Goal: Task Accomplishment & Management: Complete application form

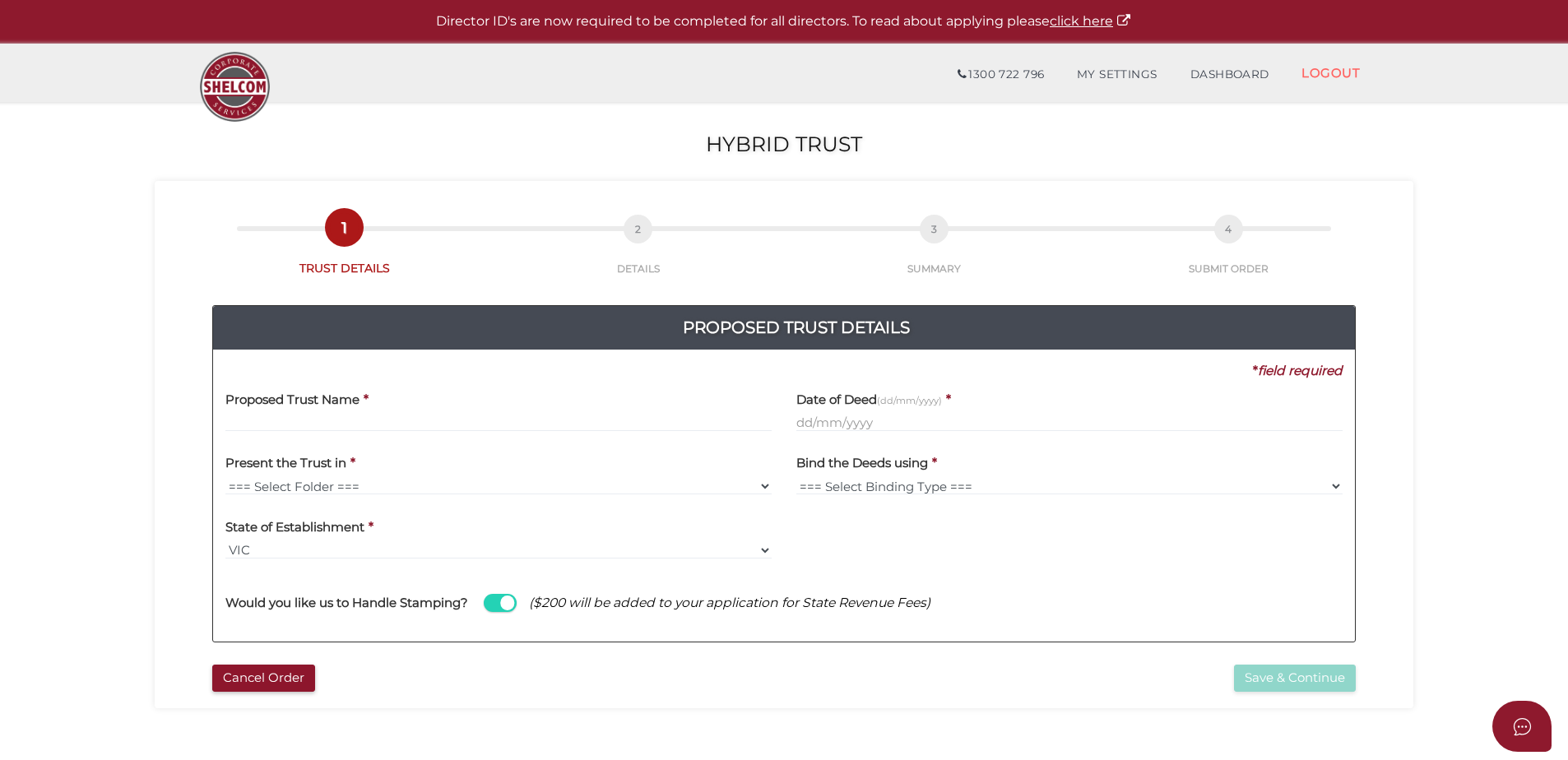
click at [285, 416] on input "text" at bounding box center [498, 422] width 546 height 18
click at [267, 427] on input "text" at bounding box center [498, 422] width 546 height 18
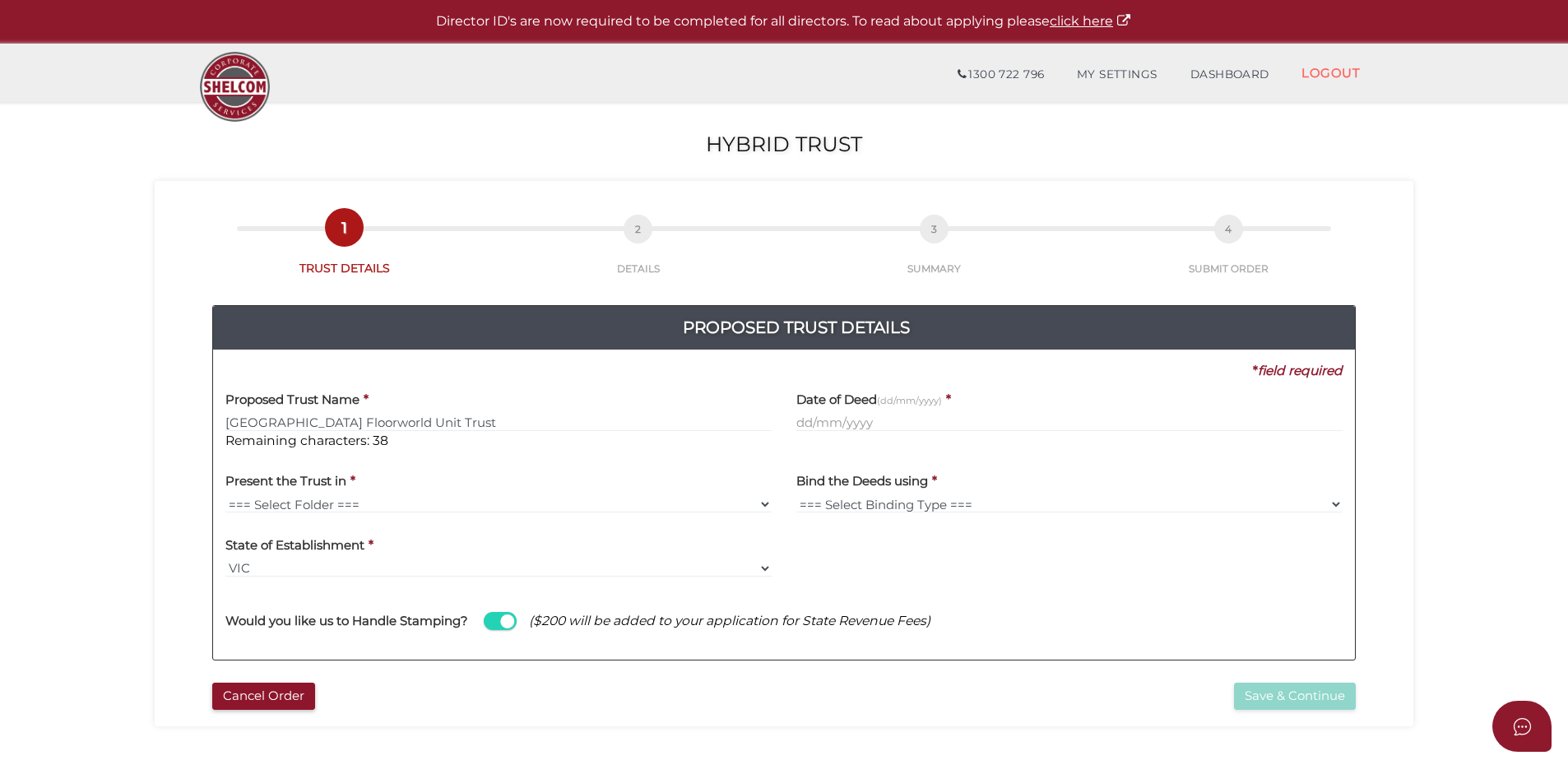
click at [519, 421] on input "Mornington Peninsula Floorworld Unit Trust" at bounding box center [498, 422] width 546 height 18
type input "Mornington Peninsula Floorworld Unit Trust"
click at [330, 498] on select "=== Select Folder === Shelcom Folder Manilla Folder Client Supplied Folder No F…" at bounding box center [498, 504] width 546 height 18
select select "No Folder"
click at [225, 495] on select "=== Select Folder === Shelcom Folder Manilla Folder Client Supplied Folder No F…" at bounding box center [498, 504] width 546 height 18
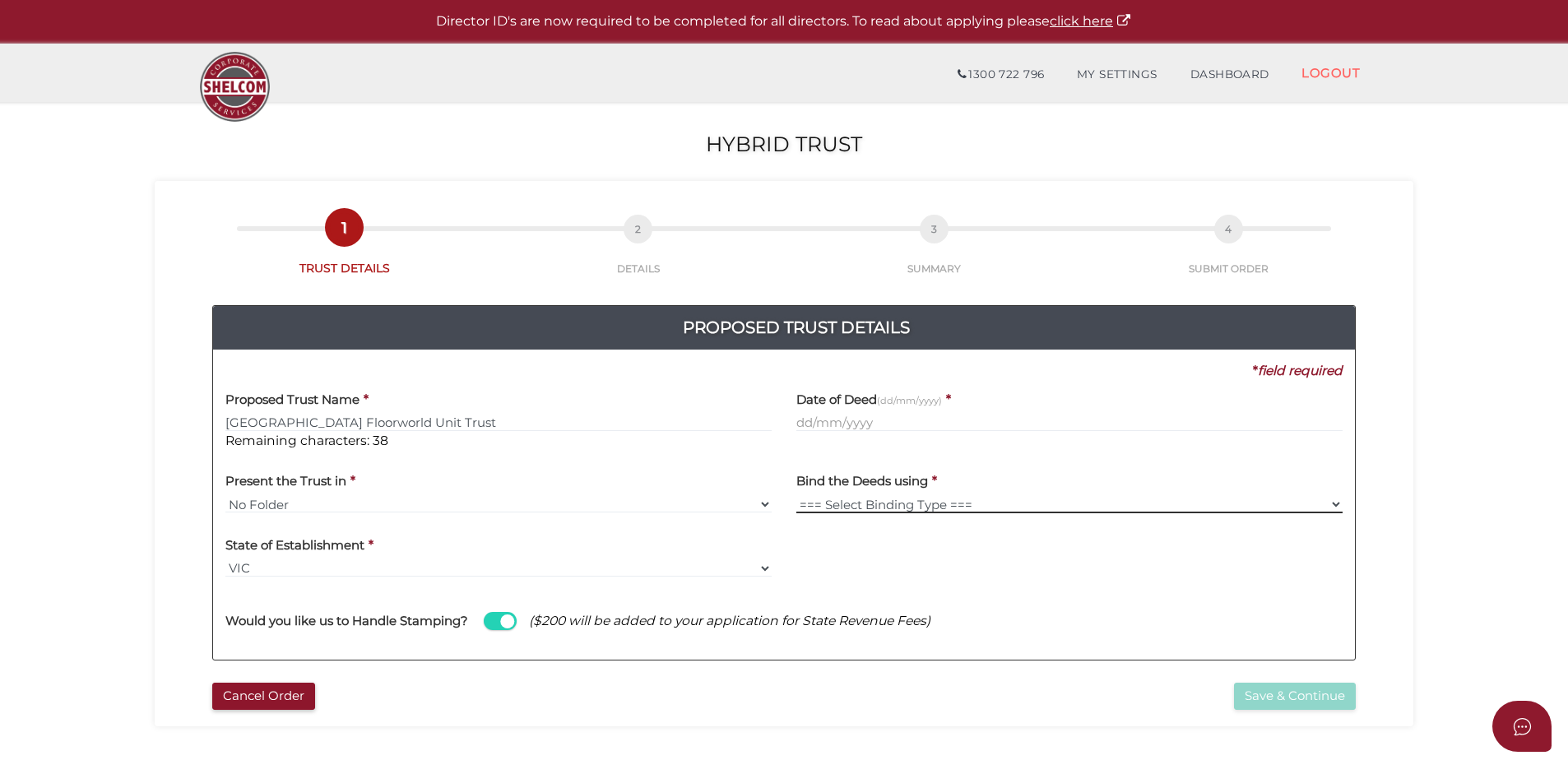
click at [911, 503] on select "=== Select Binding Type === Comb Binding Heat Seal No Binding" at bounding box center [1069, 504] width 546 height 18
select select "No Binding"
click at [796, 495] on select "=== Select Binding Type === Comb Binding Heat Seal No Binding" at bounding box center [1069, 504] width 546 height 18
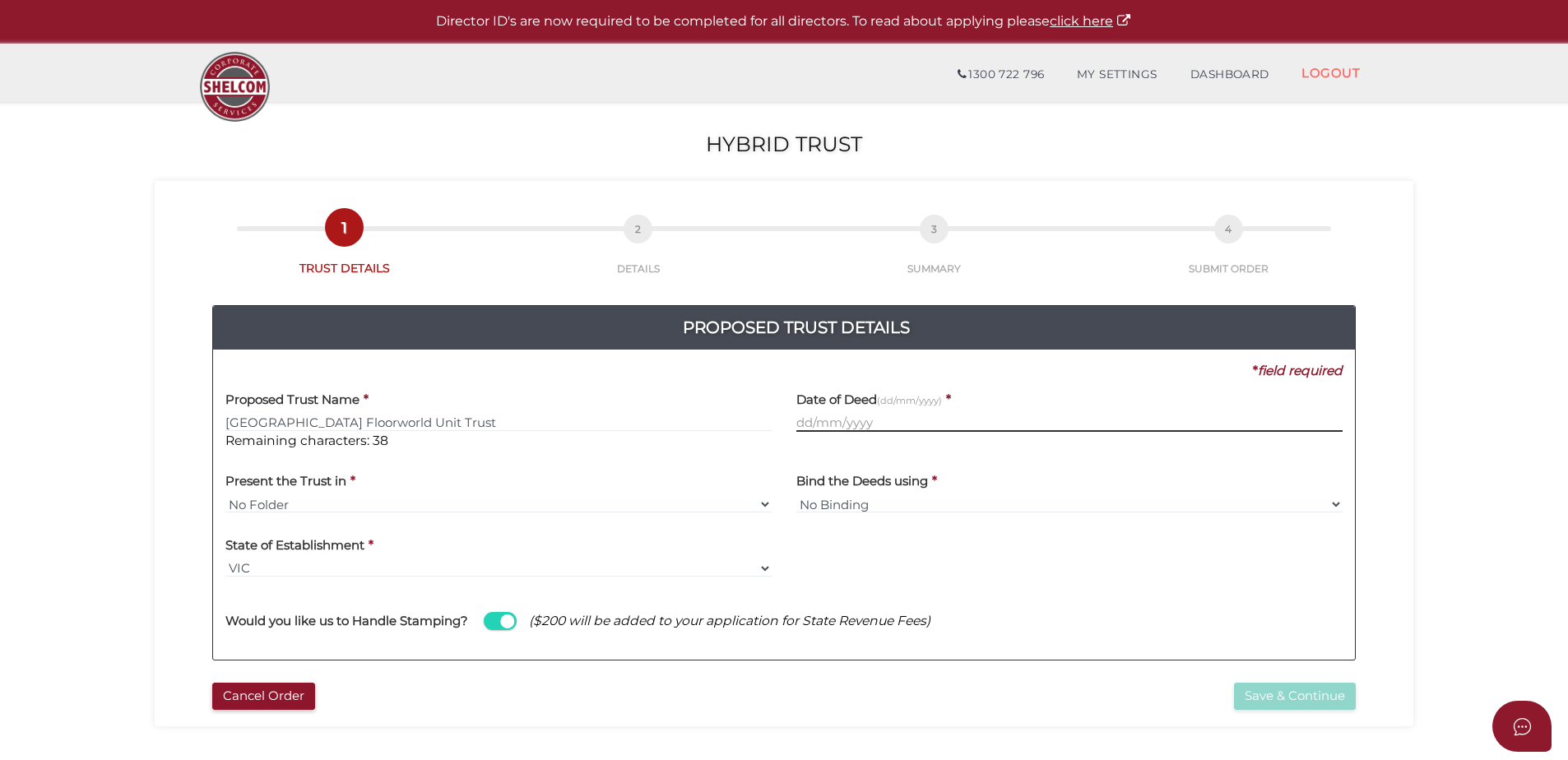
click at [816, 416] on input "text" at bounding box center [1069, 422] width 546 height 18
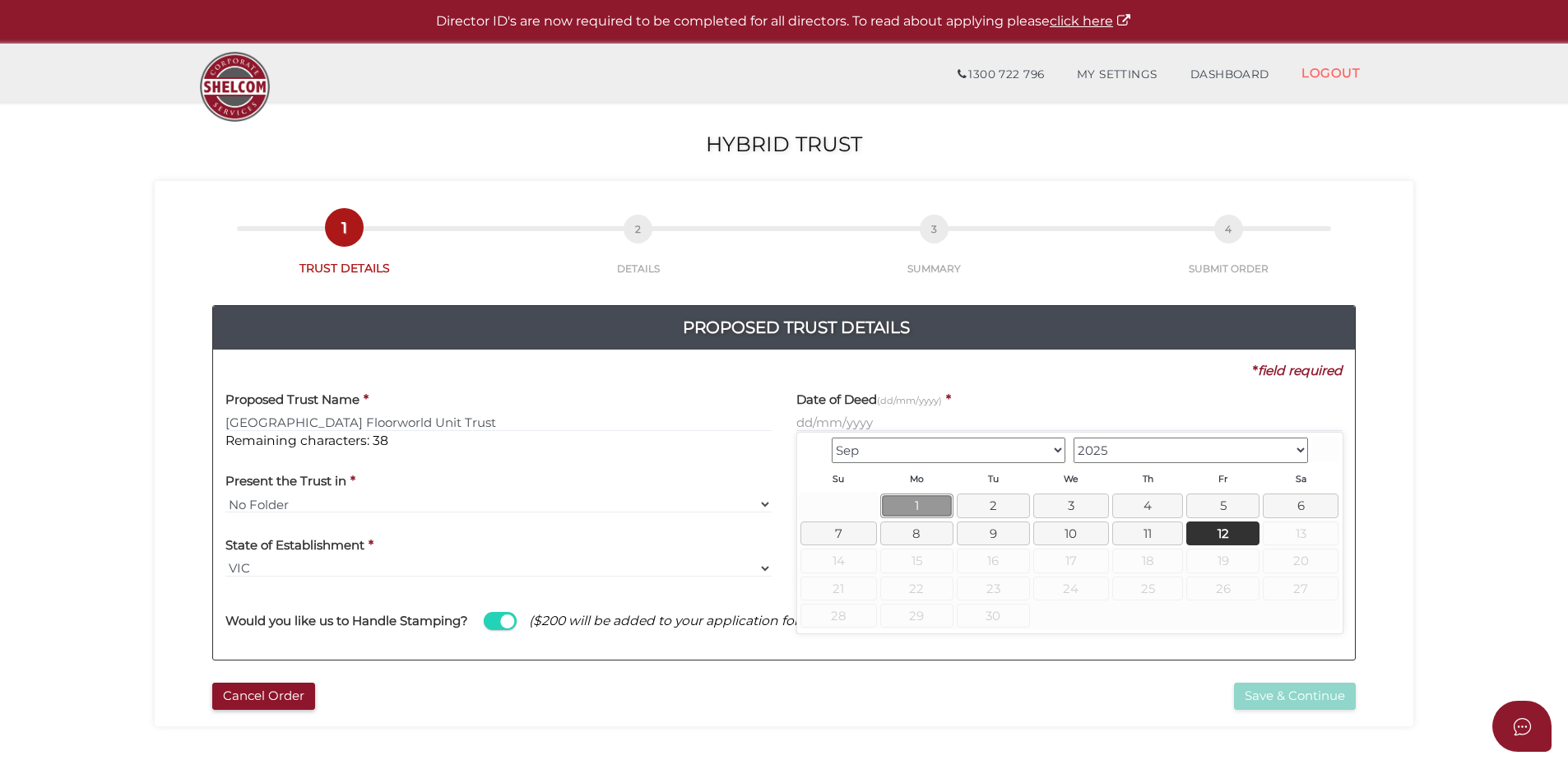
click at [906, 509] on link "1" at bounding box center [916, 506] width 73 height 24
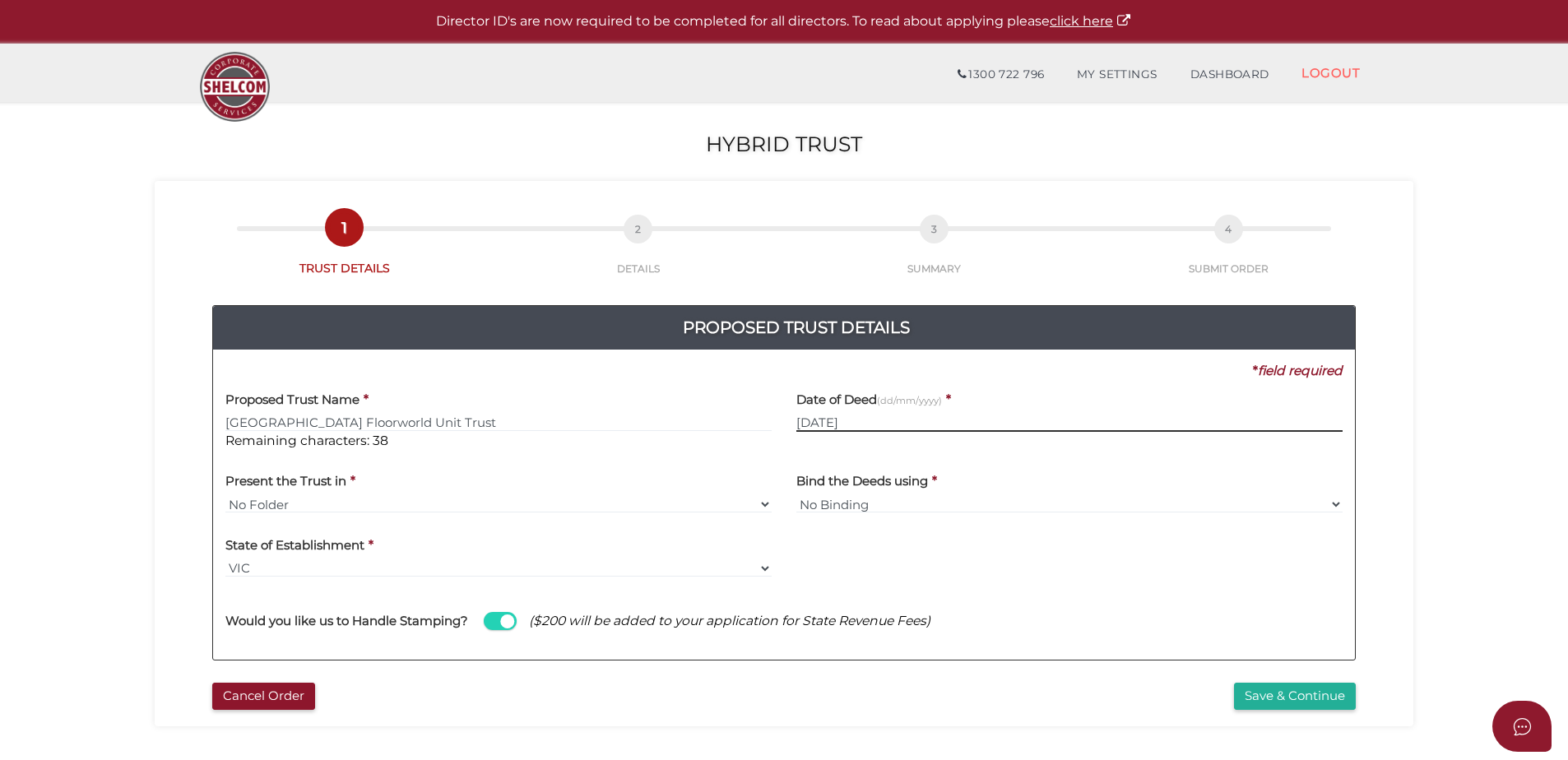
click at [898, 423] on input "01/09/2025" at bounding box center [1069, 422] width 546 height 18
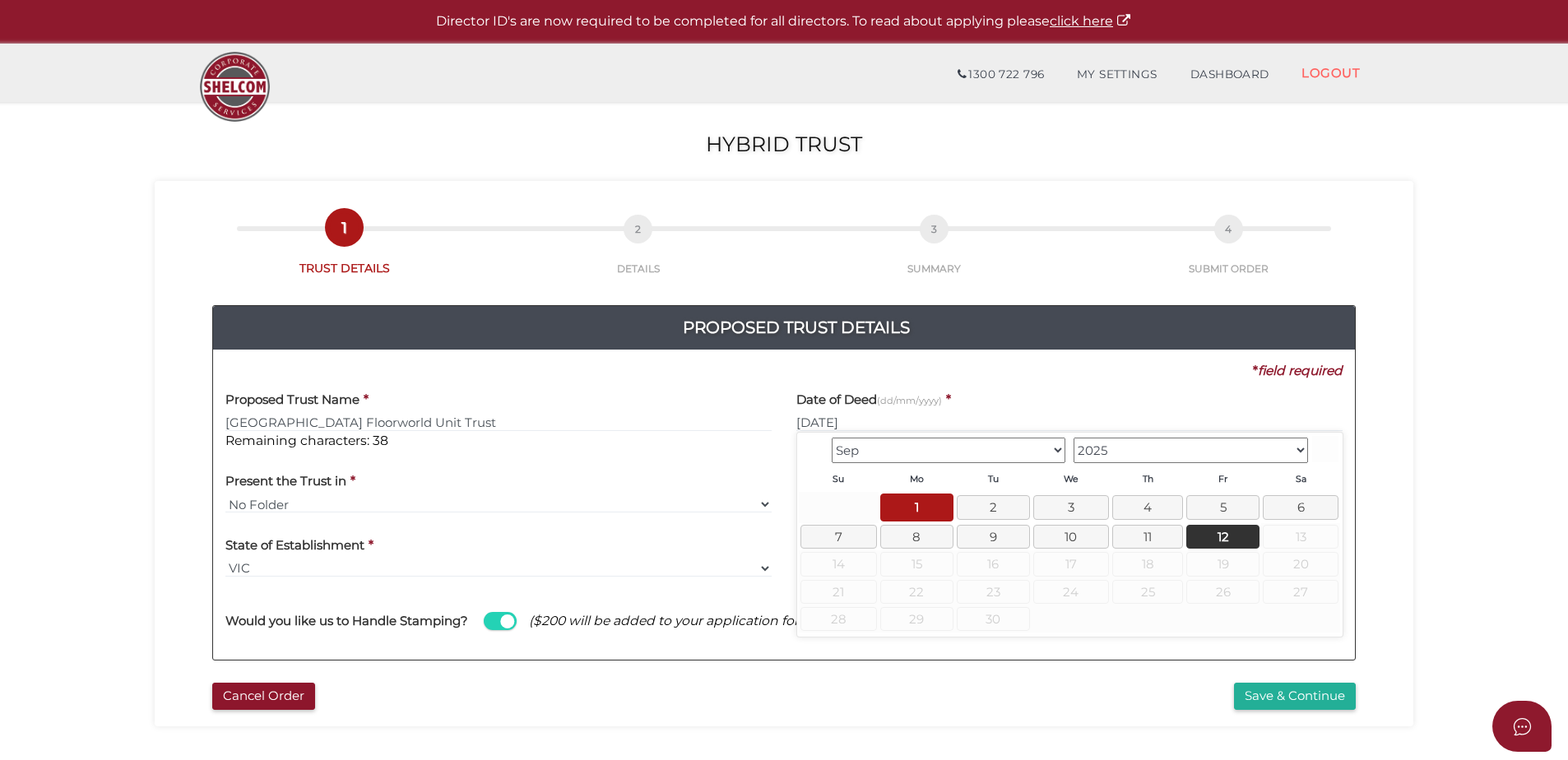
click at [927, 448] on select "Jan Feb Mar Apr May Jun Jul Aug Sep" at bounding box center [949, 451] width 235 height 26
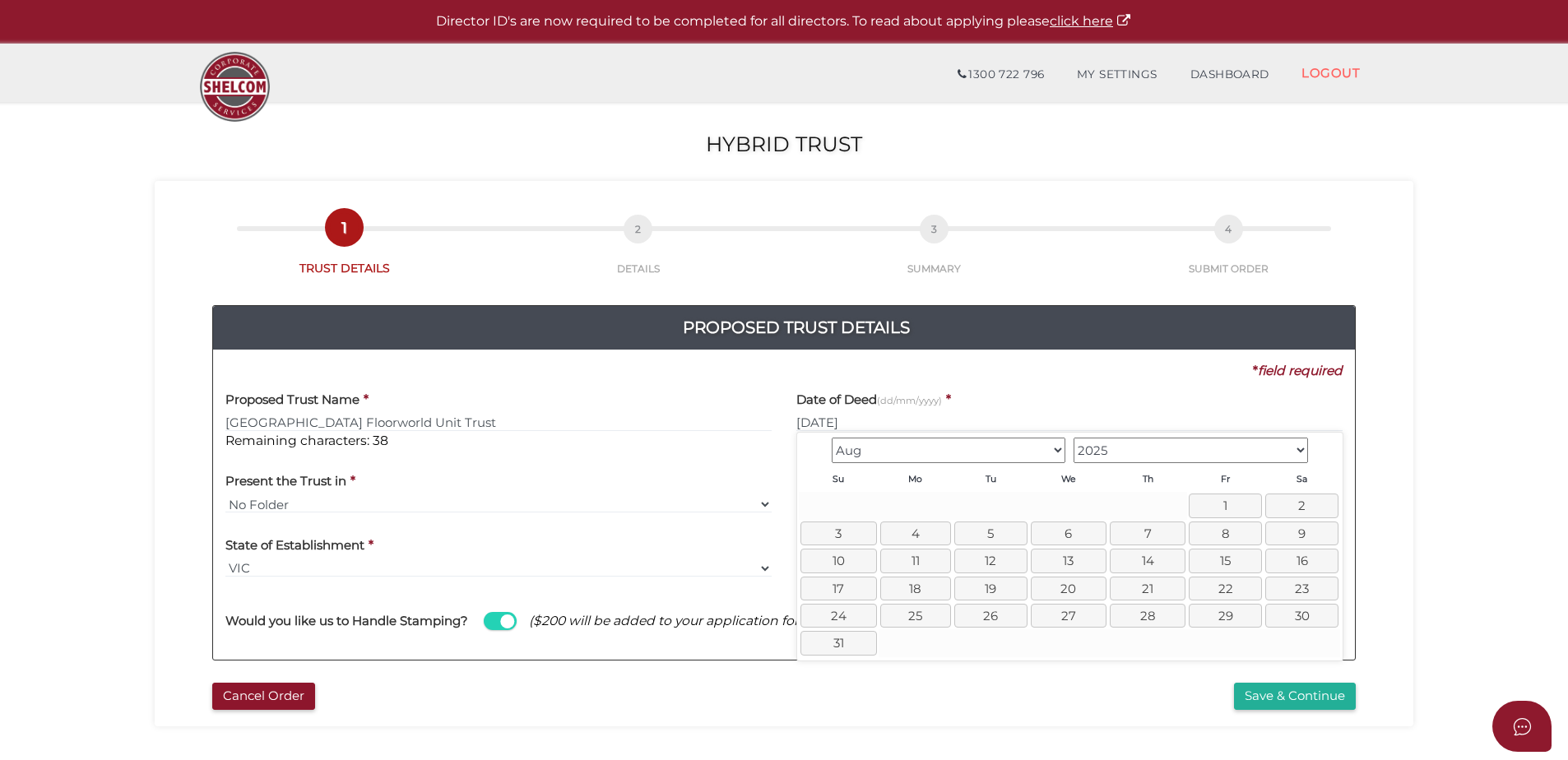
click at [935, 452] on select "Jan Feb Mar Apr May Jun Jul Aug Sep" at bounding box center [949, 451] width 235 height 26
click at [987, 500] on link "1" at bounding box center [995, 506] width 73 height 24
type input "[DATE]"
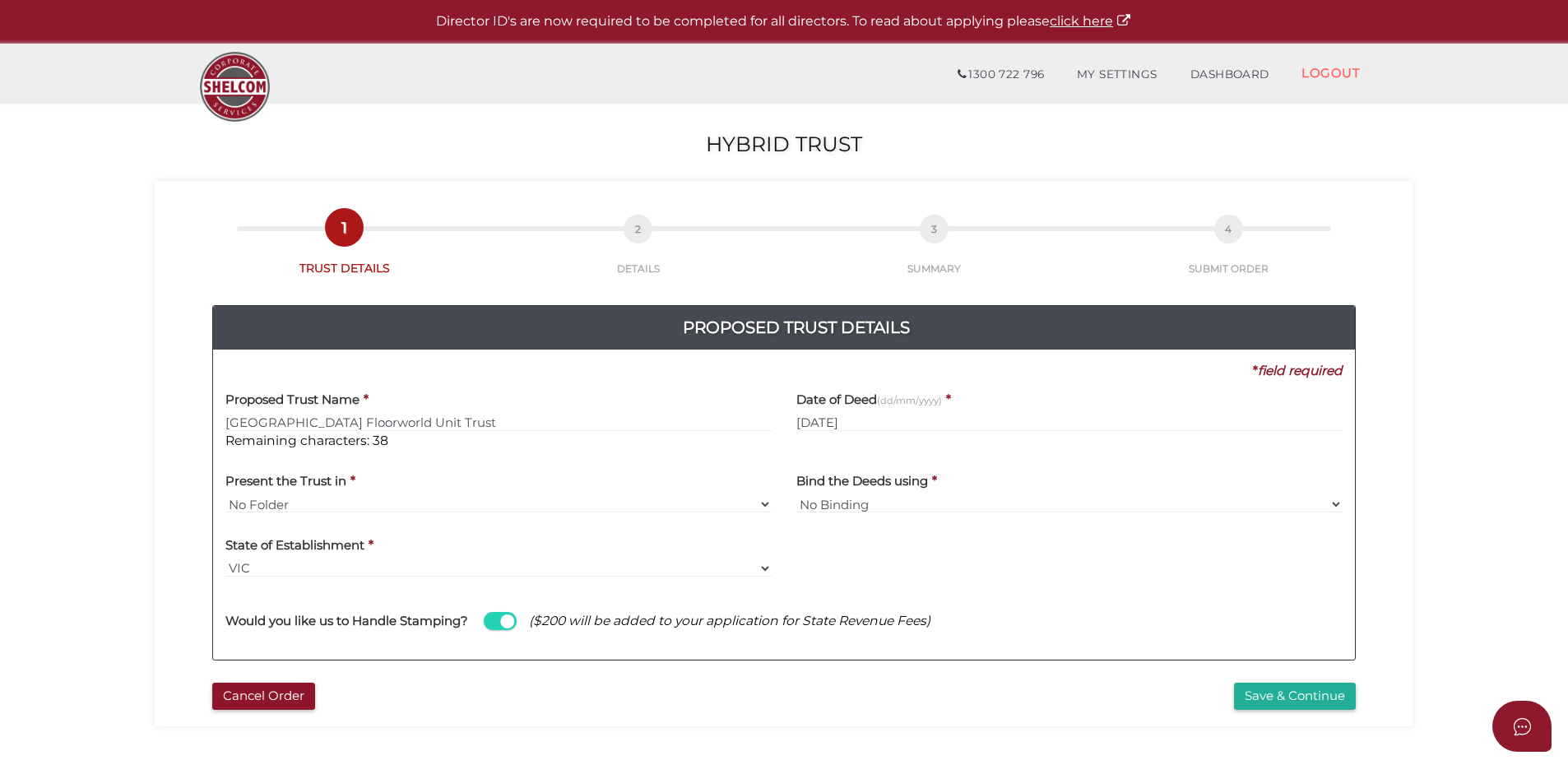
click at [849, 573] on div at bounding box center [1070, 557] width 571 height 64
click at [1280, 694] on button "Save & Continue" at bounding box center [1295, 697] width 122 height 27
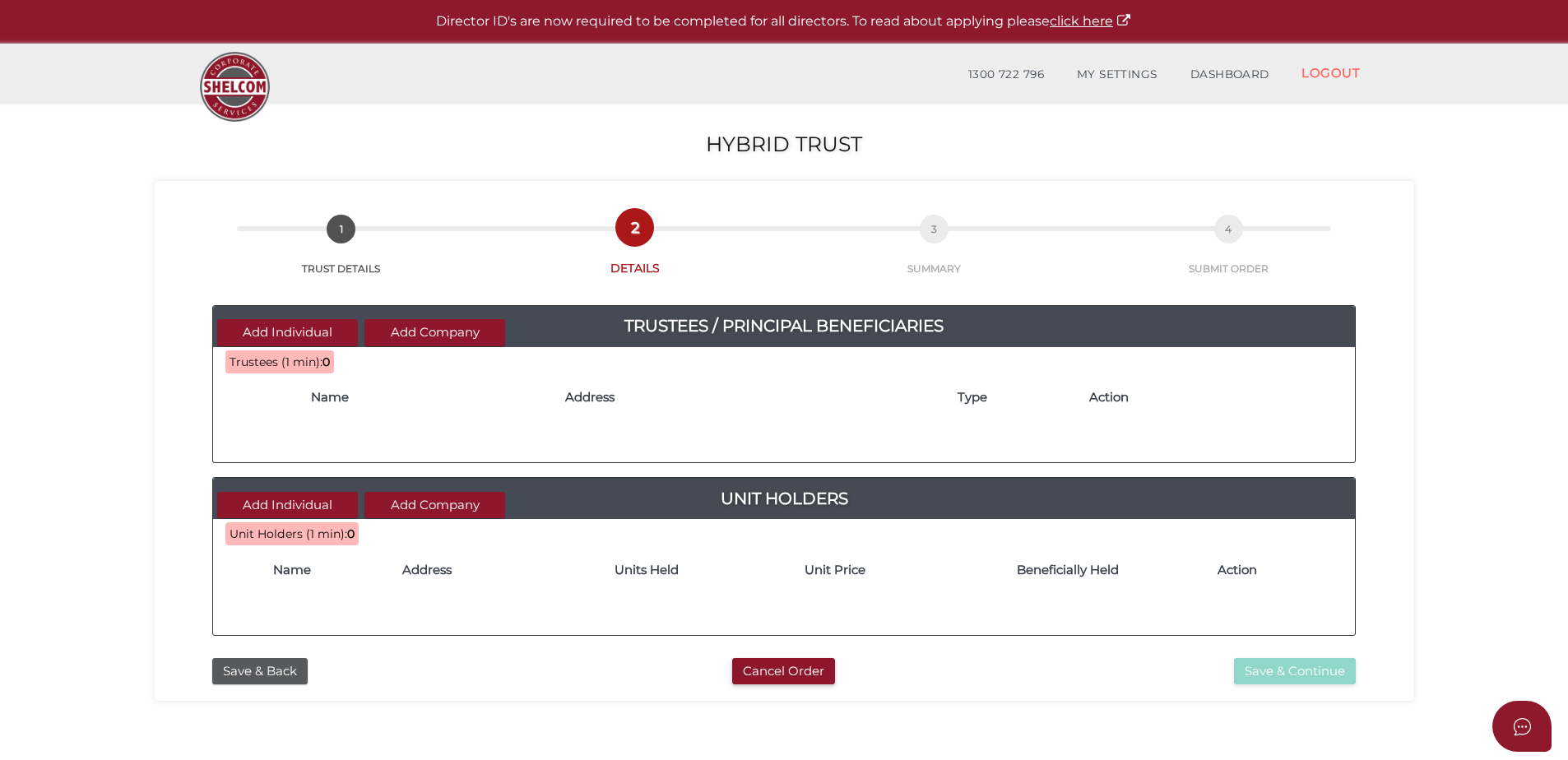
click at [514, 691] on div "4a496d2036bbd8fe5190da75db3daffc 1 TRUST DETAILS 2 DETAILS 3 SUMMARY 4 SUBMIT O…" at bounding box center [784, 441] width 1259 height 521
click at [406, 339] on button "Add Company" at bounding box center [435, 332] width 141 height 27
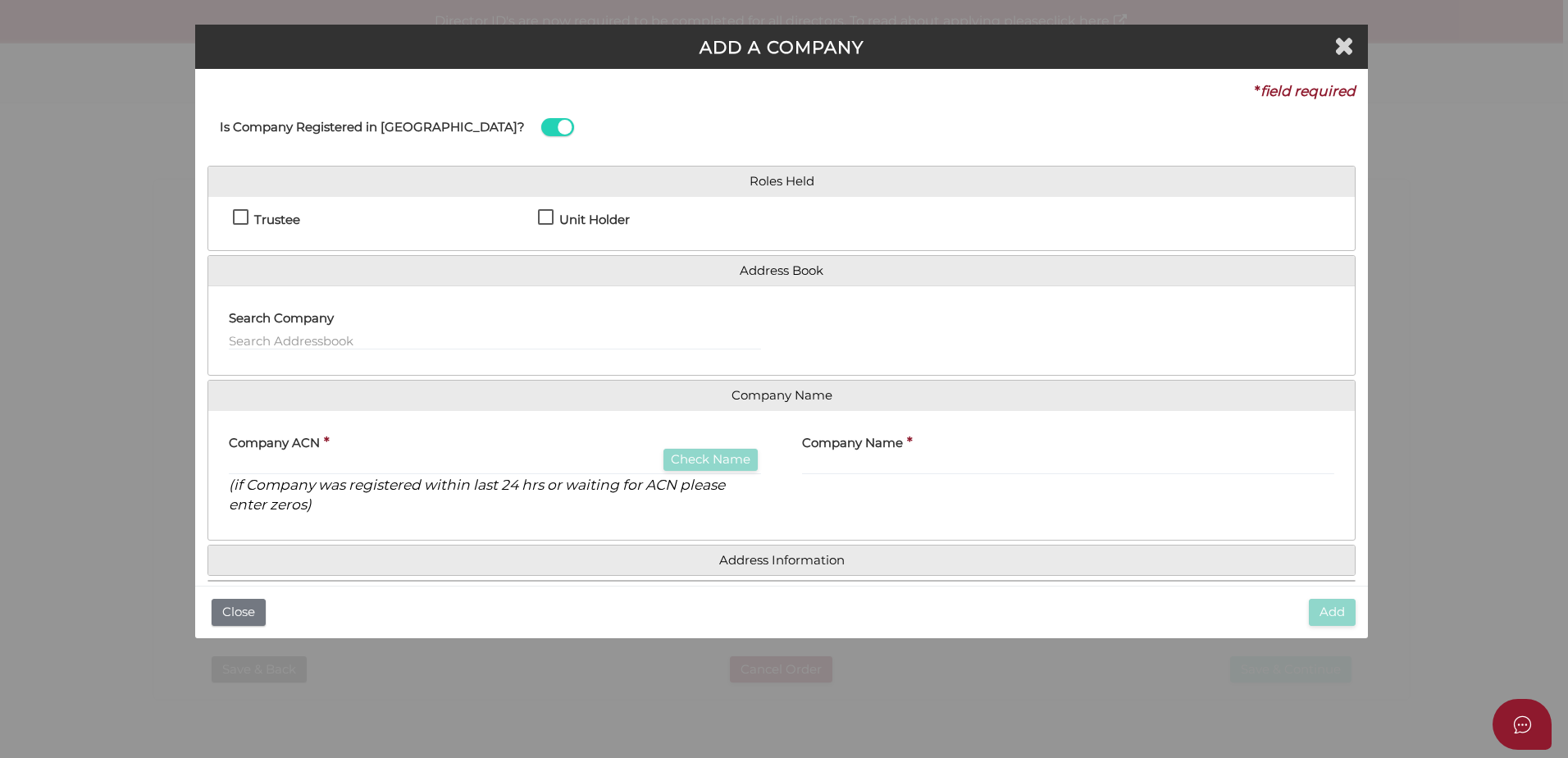
click at [245, 214] on label "Trustee" at bounding box center [267, 224] width 68 height 21
checkbox input "true"
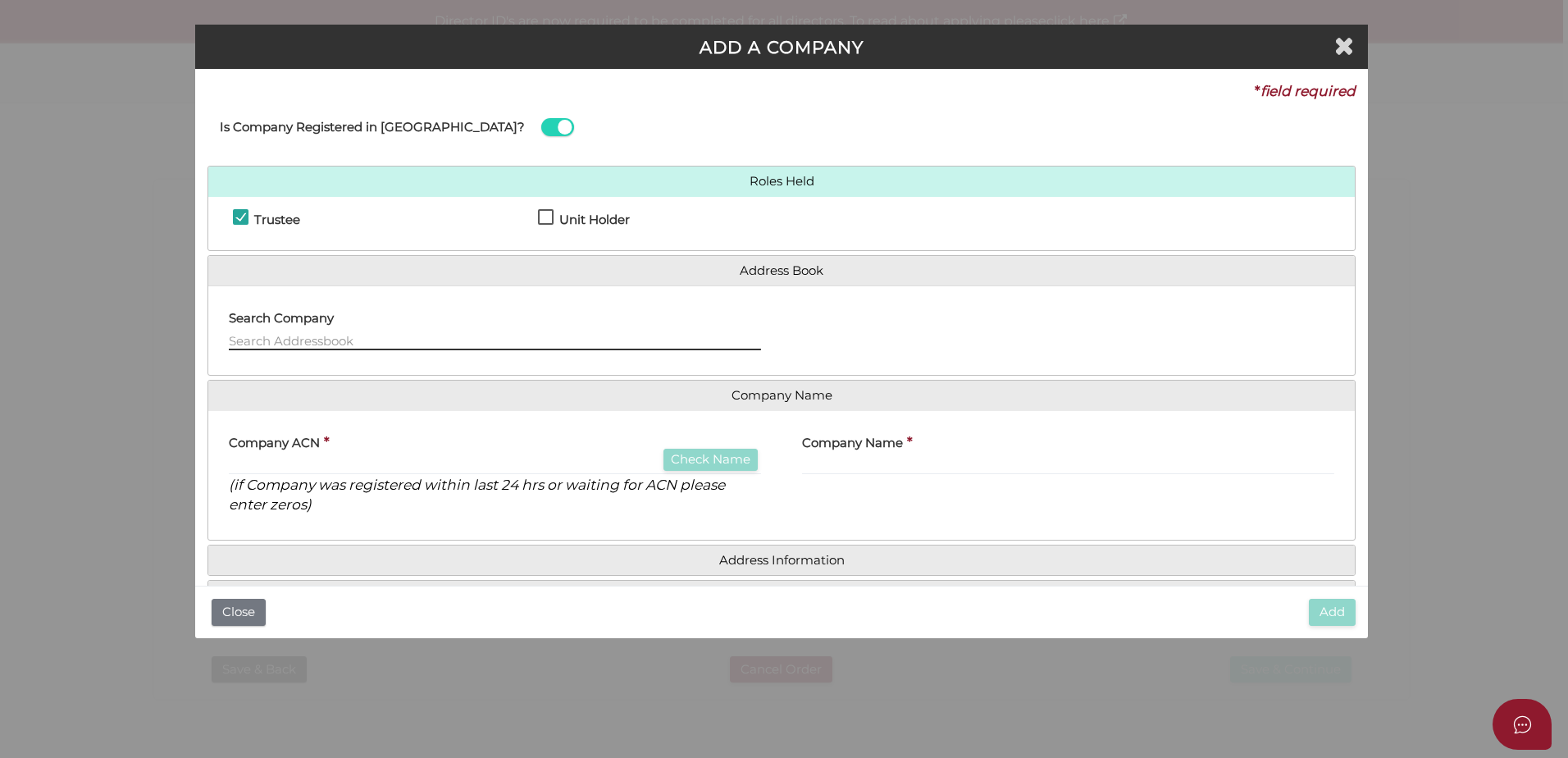
click at [269, 334] on input "text" at bounding box center [495, 341] width 532 height 18
type input "[GEOGRAPHIC_DATA] Floorworld Pty Ltd"
click at [642, 407] on h4 "Company Name" at bounding box center [782, 396] width 1147 height 31
click at [405, 451] on div "Company ACN * Check Name (if Company was registered within last 24 hrs or waiti…" at bounding box center [495, 468] width 532 height 91
click at [352, 461] on input "text" at bounding box center [495, 466] width 532 height 18
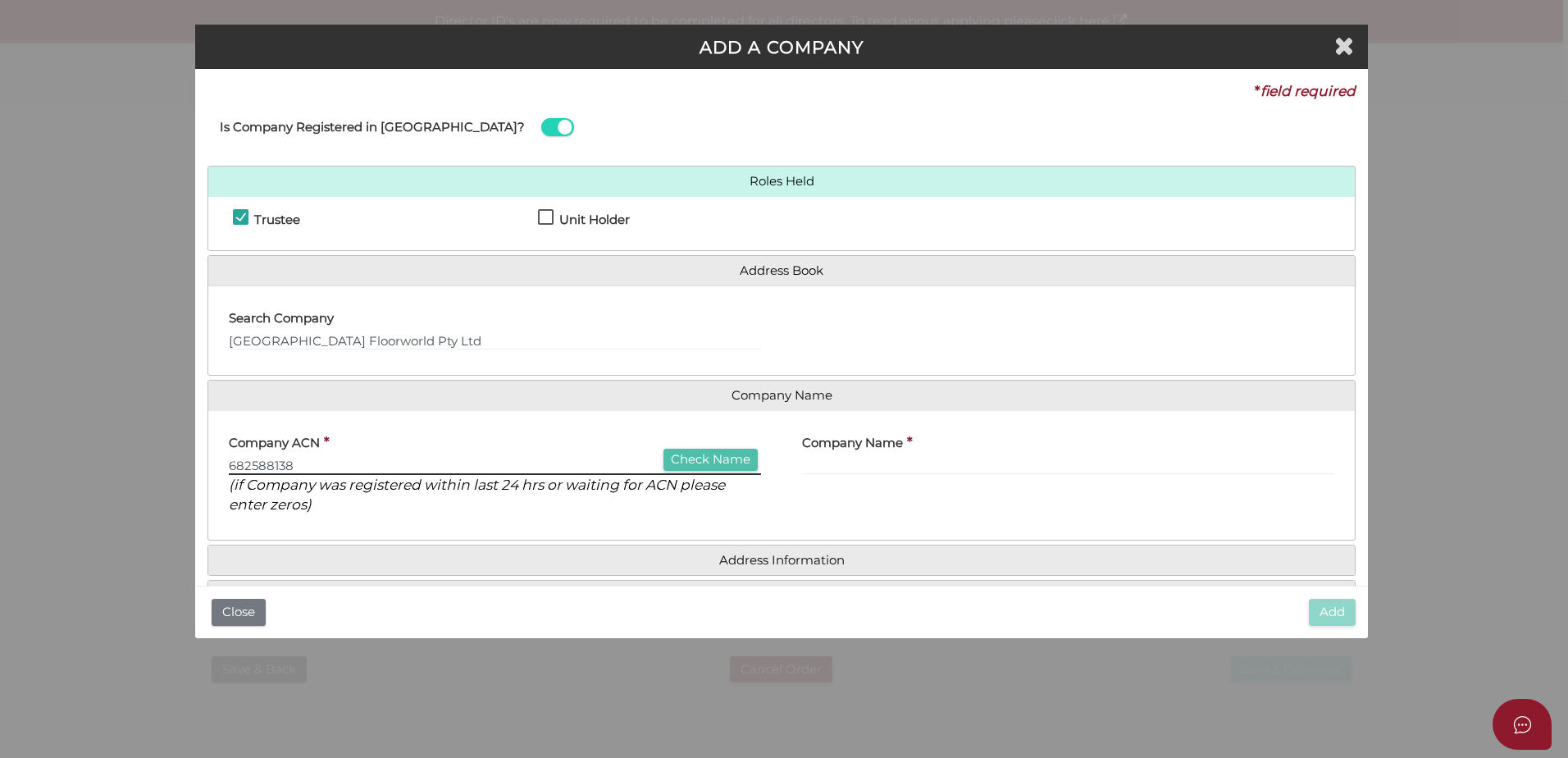
type input "682588138"
drag, startPoint x: 678, startPoint y: 456, endPoint x: 672, endPoint y: 464, distance: 10.0
click at [678, 456] on button "Check Name" at bounding box center [710, 460] width 94 height 22
type input "MORNINGTON PENINSULA FLOORWORLD PTY LTD"
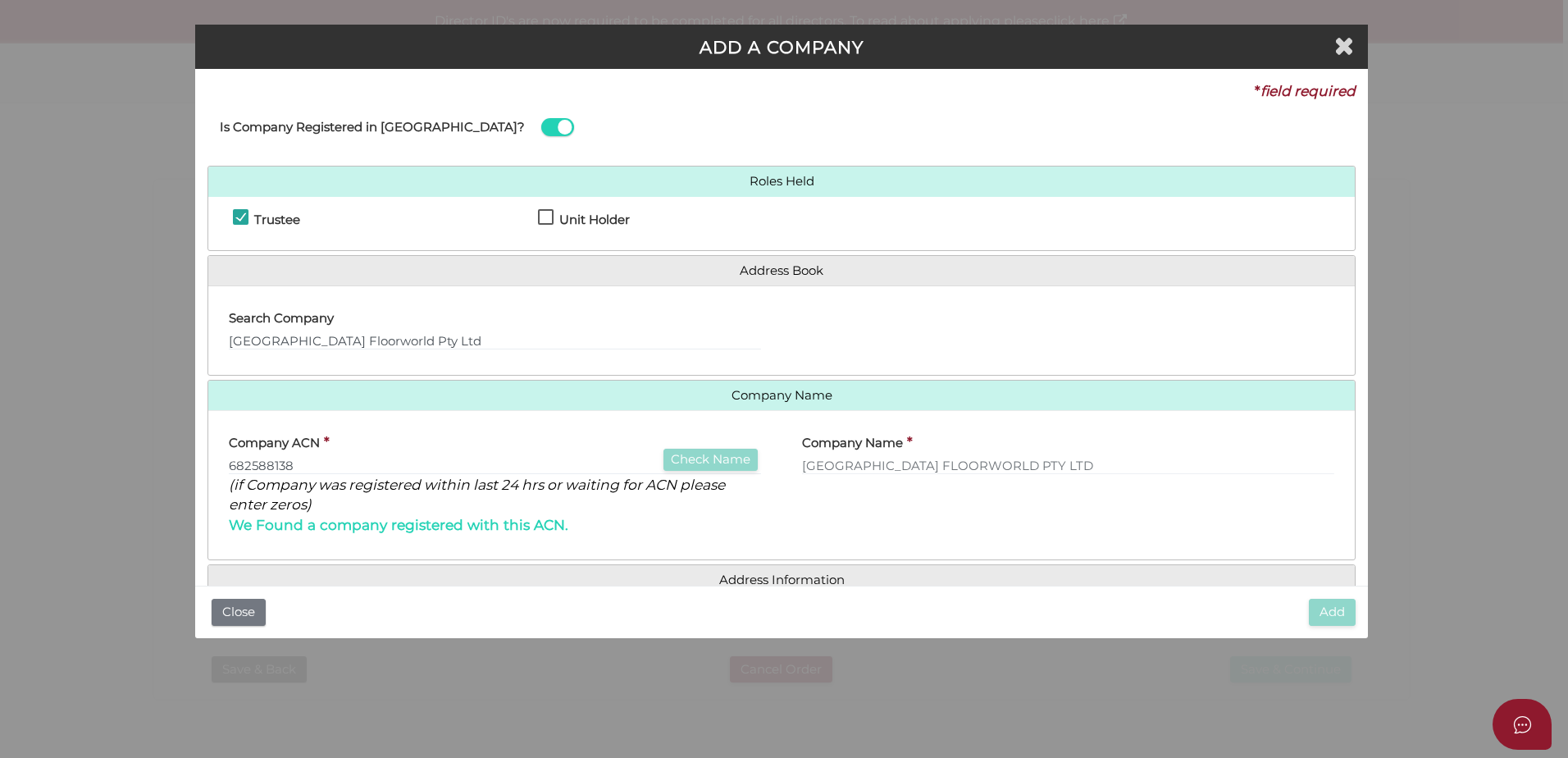
click at [766, 533] on div "Company ACN * 682588138 Check Name (if Company was registered within last 24 hr…" at bounding box center [495, 485] width 573 height 124
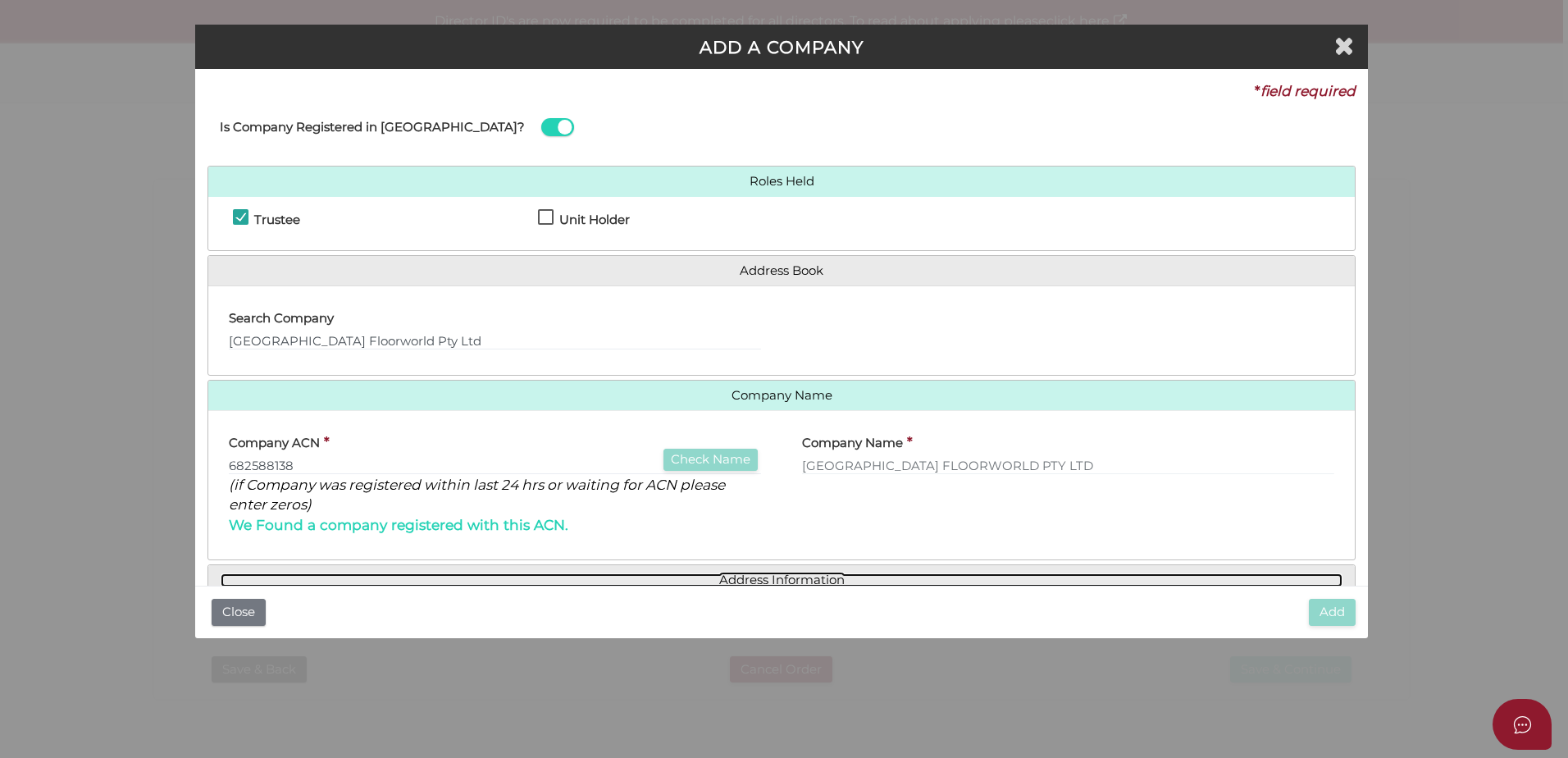
click at [807, 575] on link "Address Information" at bounding box center [781, 580] width 1122 height 14
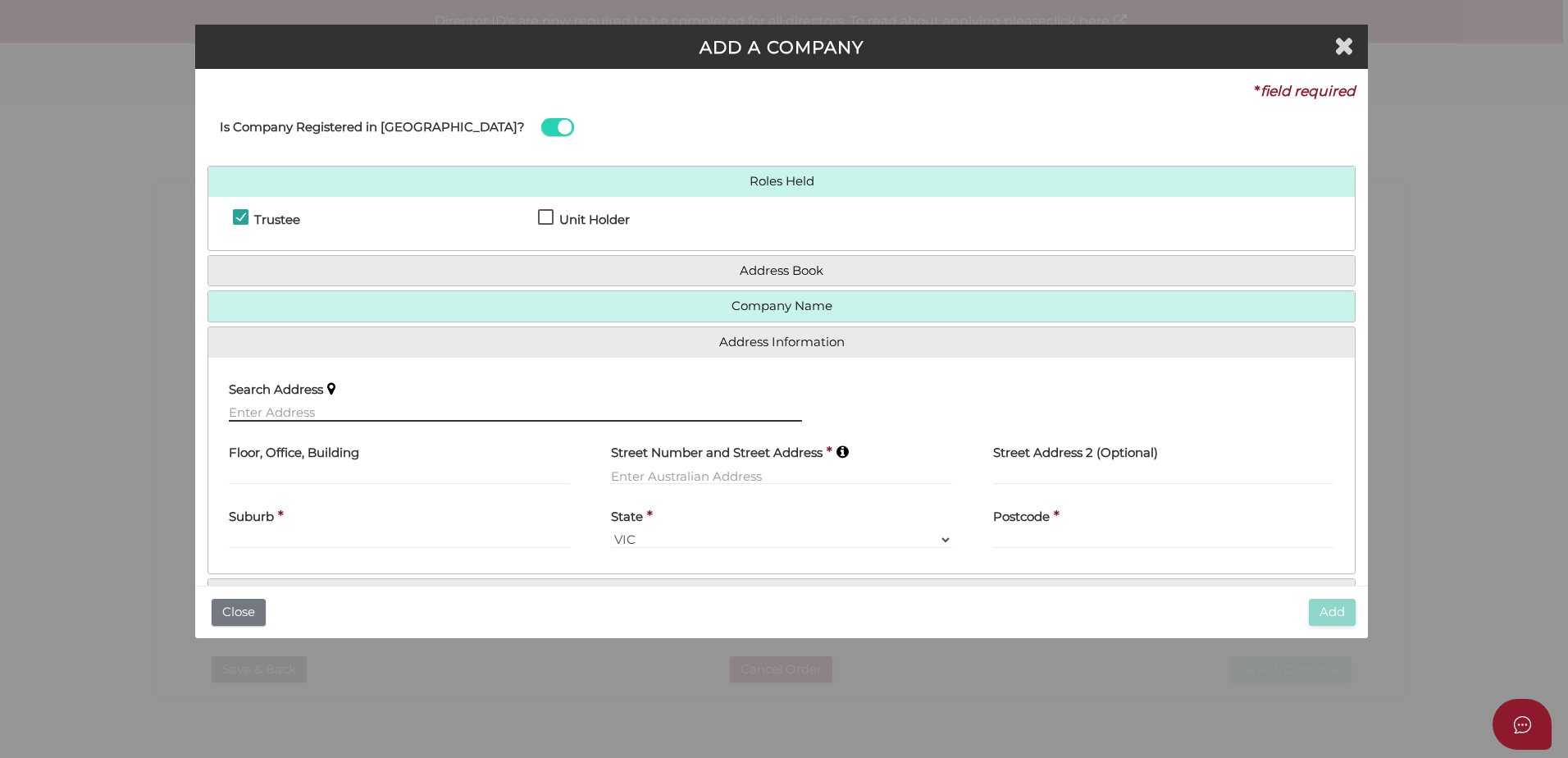
click at [279, 413] on input "text" at bounding box center [515, 412] width 573 height 18
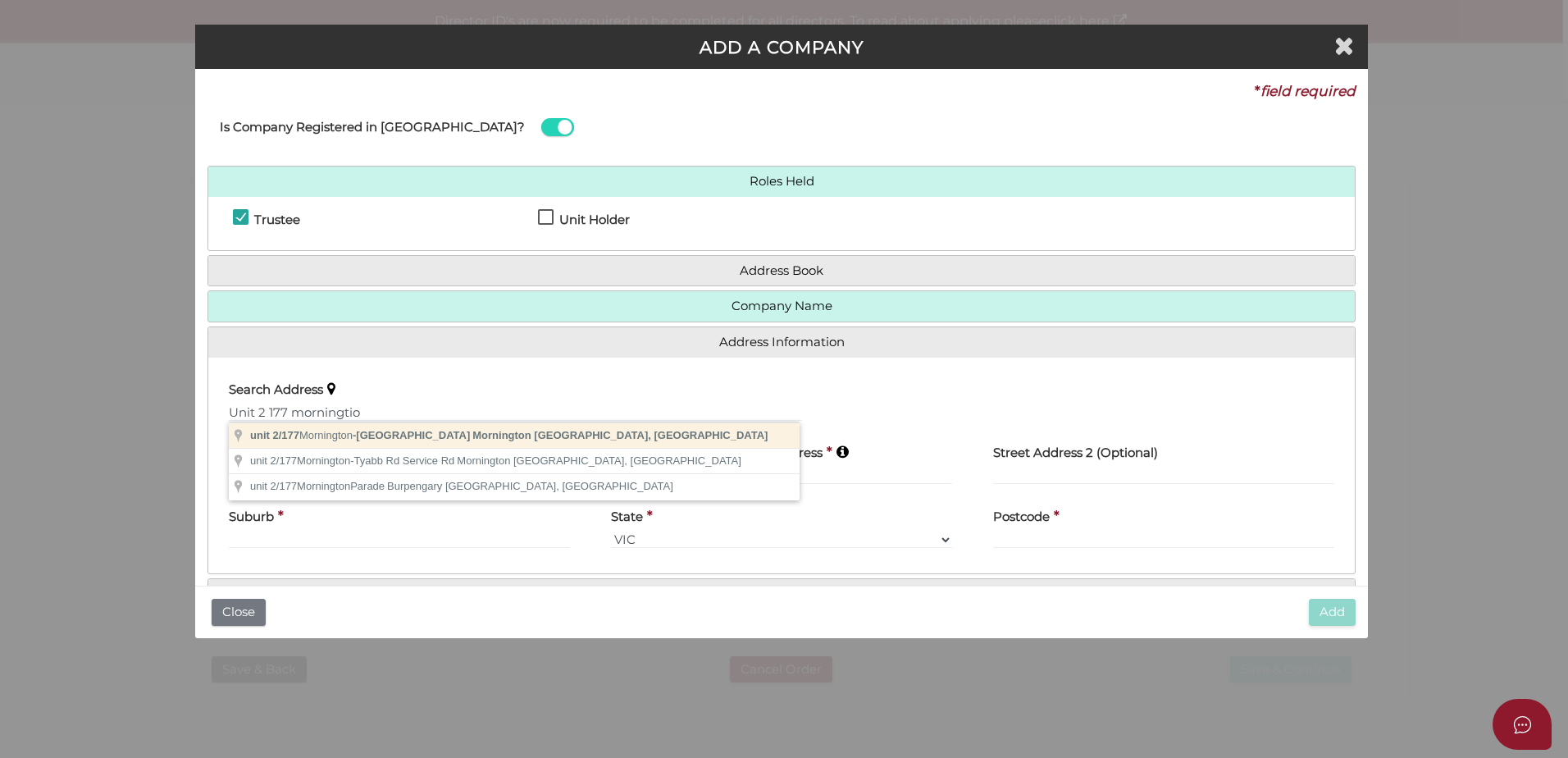
type input "unit 2/177 Mornington-Tyabb Road, Mornington VIC, Australia"
type input "unit 2"
type input "177 Mornington-Tyabb Road"
type input "Mornington"
select select "VIC"
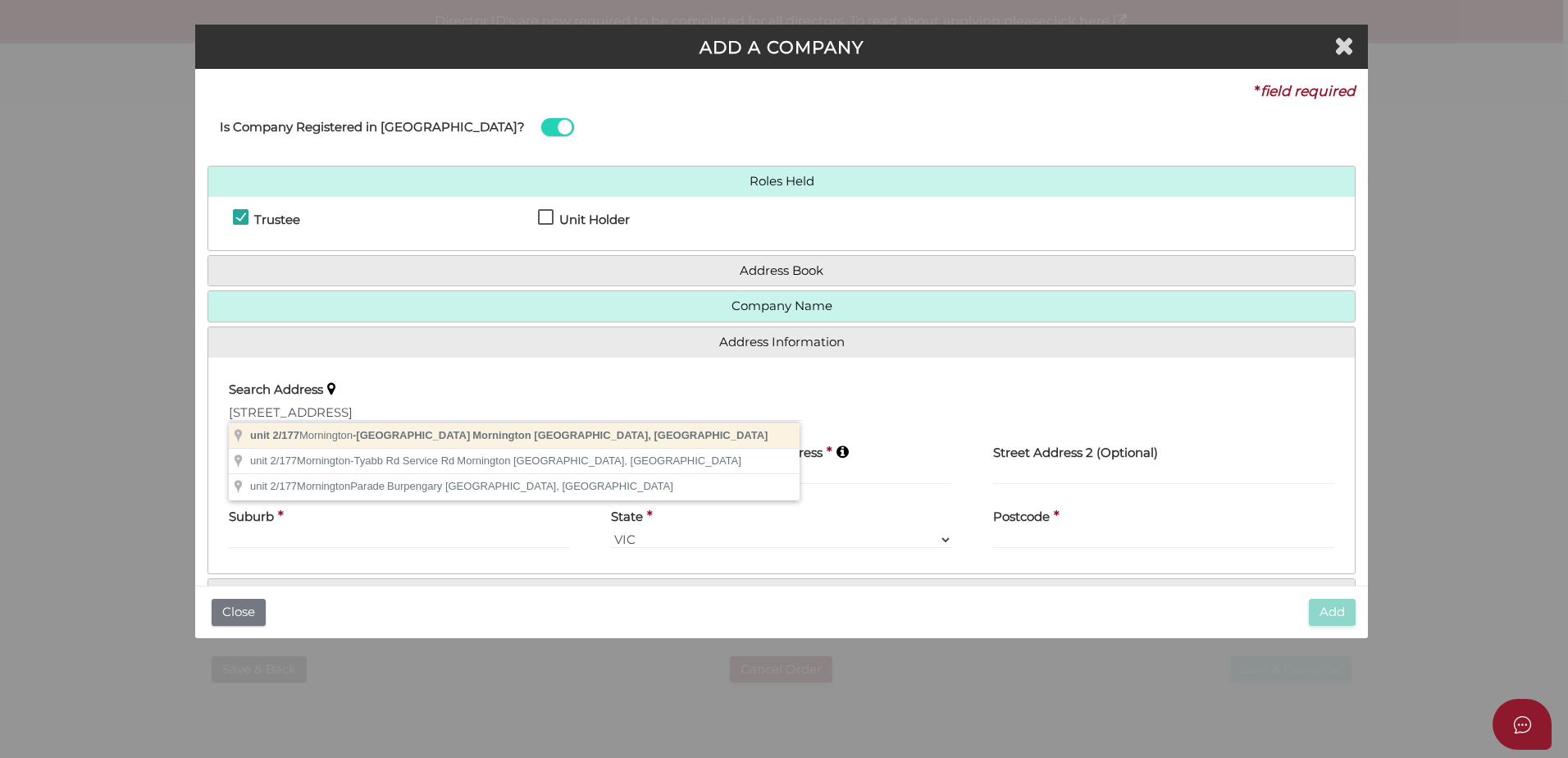
type input "3931"
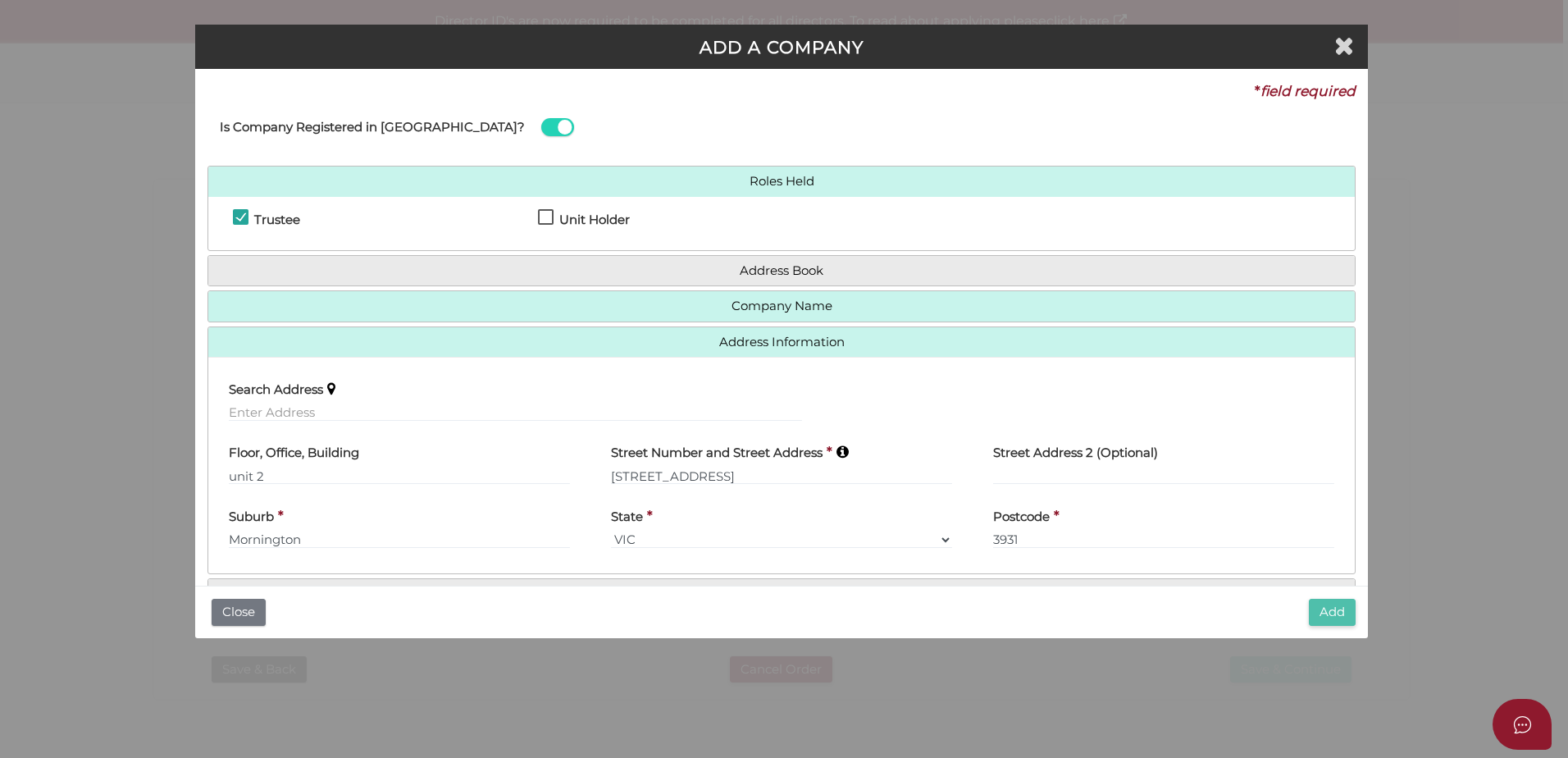
click at [1329, 609] on button "Add" at bounding box center [1332, 613] width 47 height 27
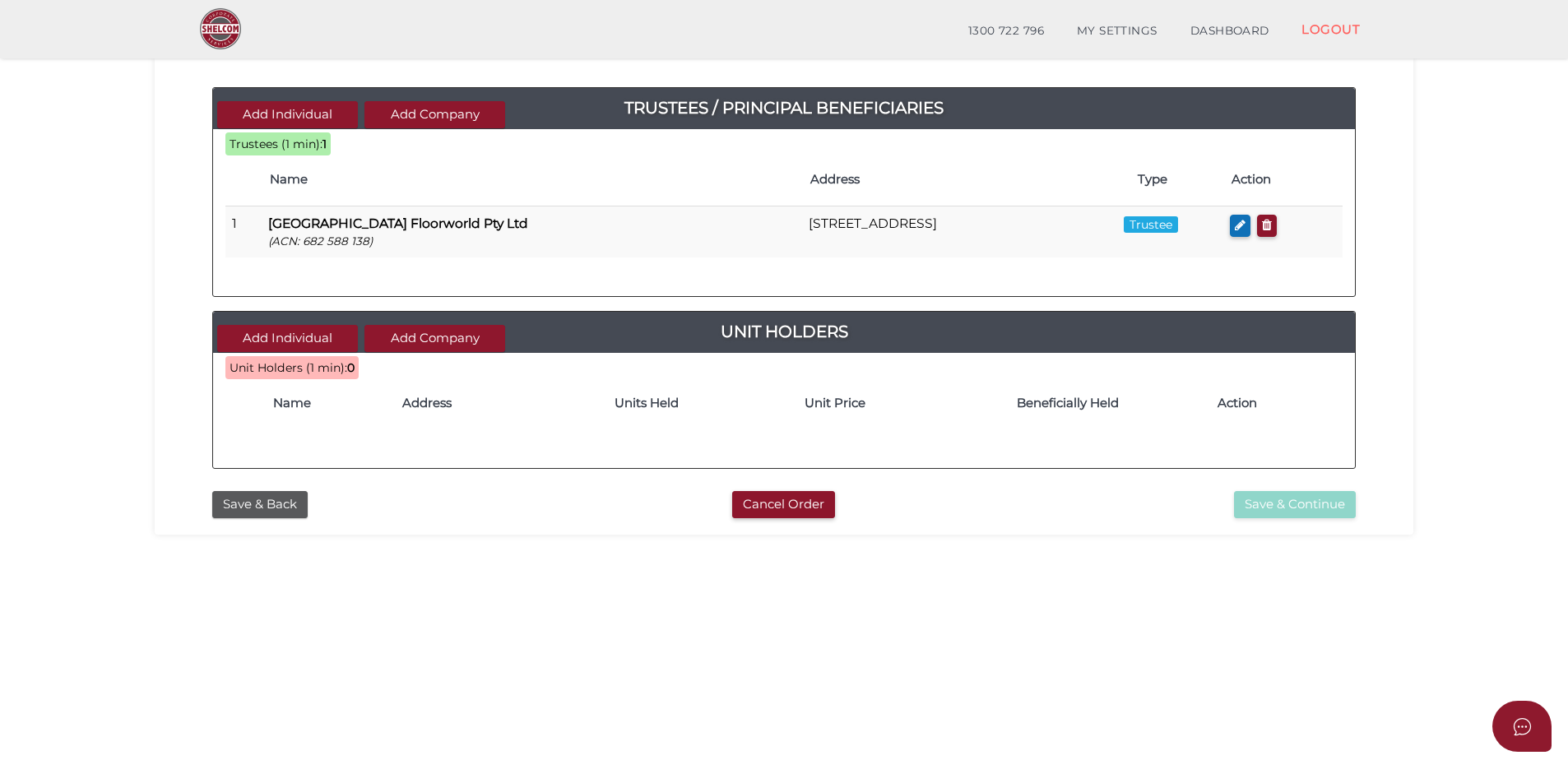
scroll to position [165, 0]
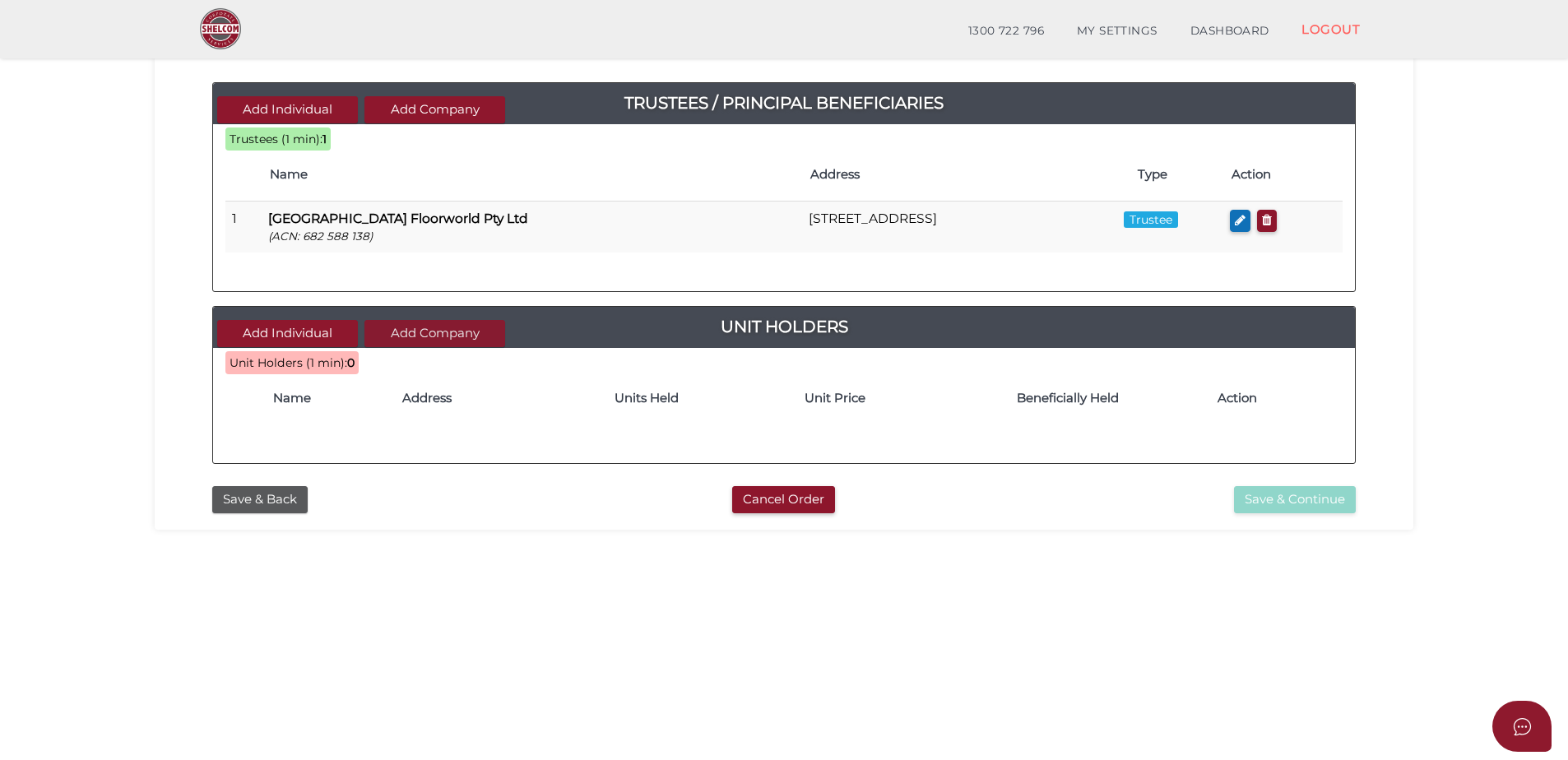
click at [456, 338] on button "Add Company" at bounding box center [435, 333] width 141 height 27
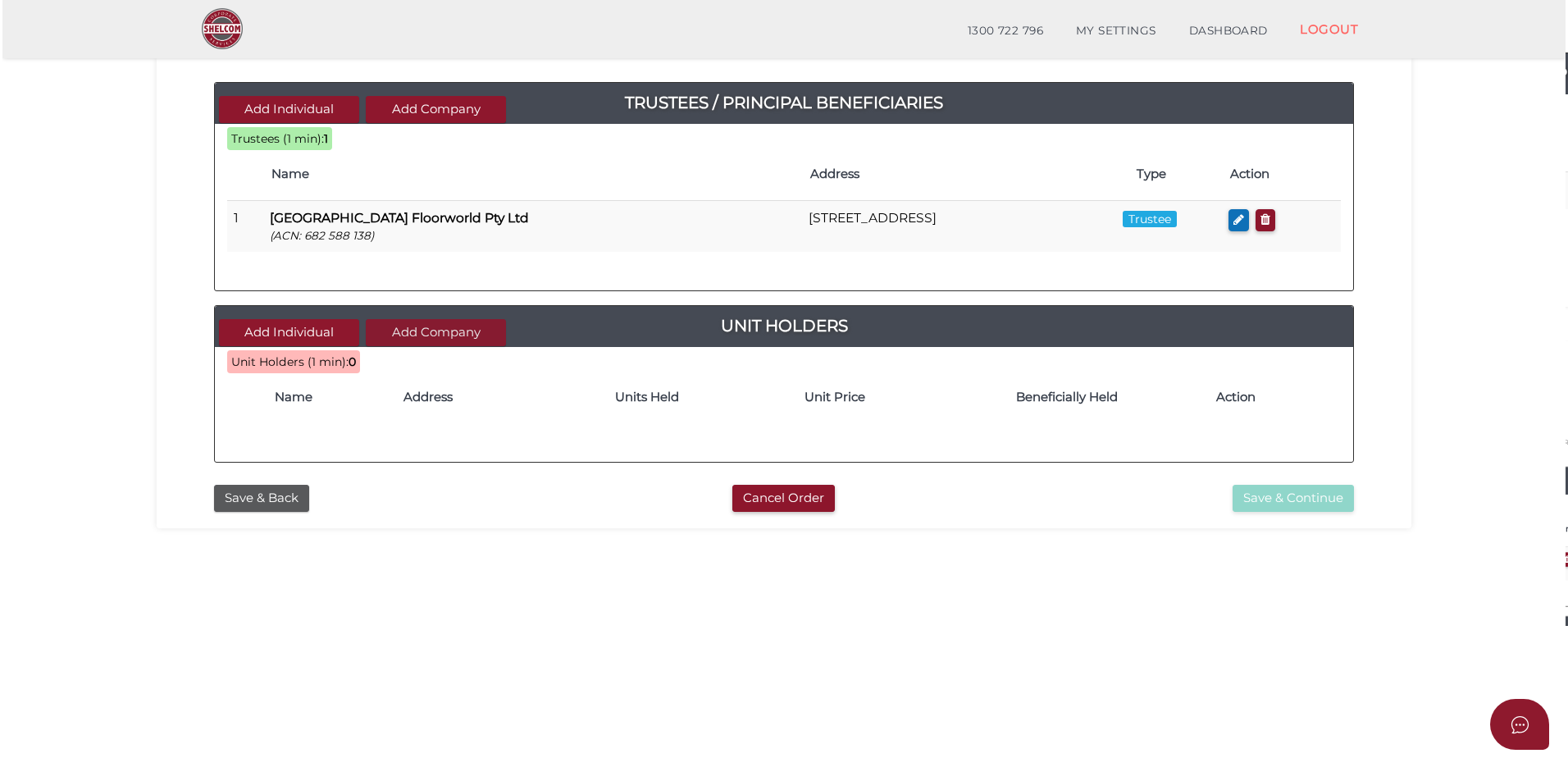
scroll to position [0, 0]
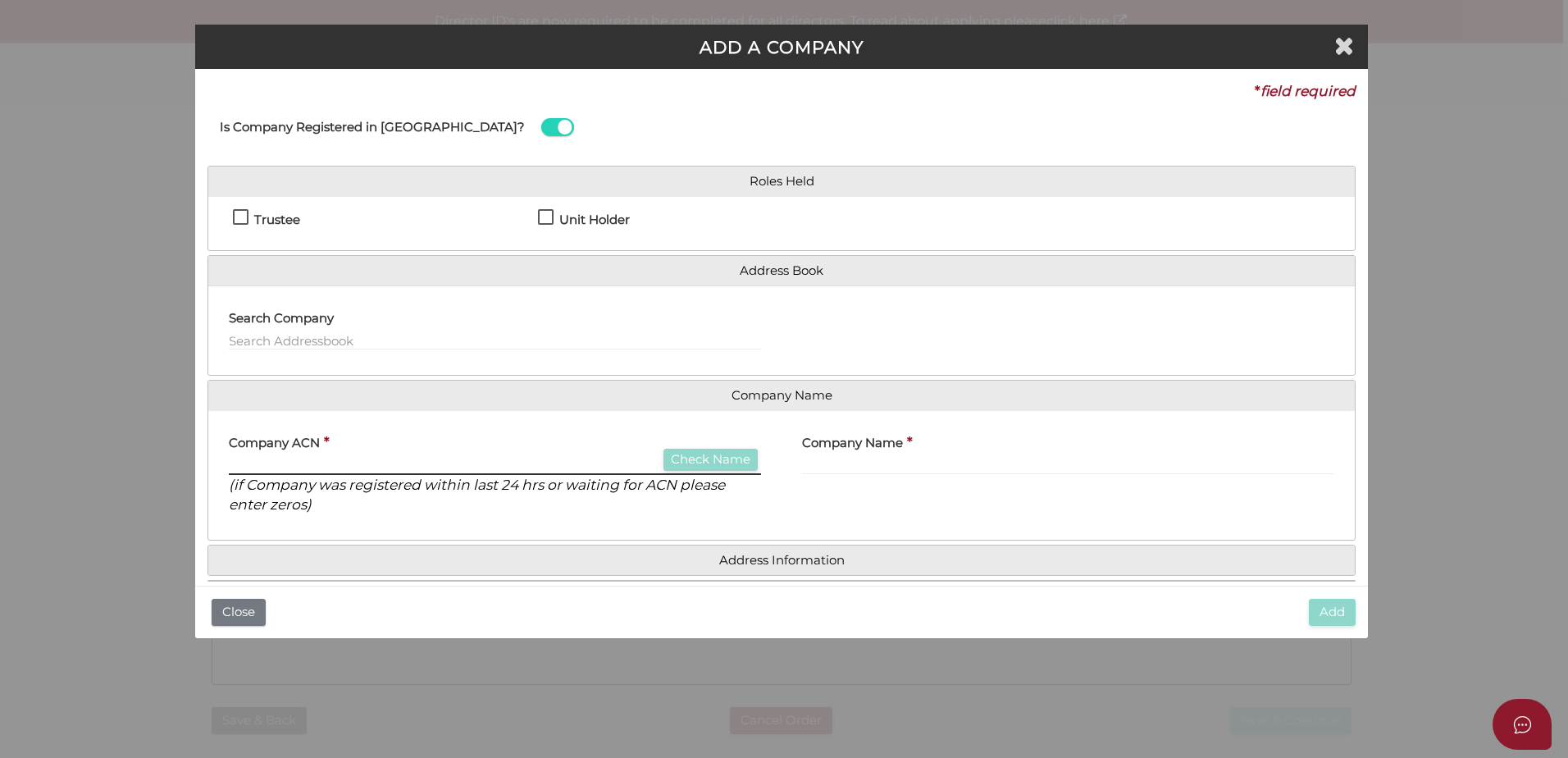
click at [320, 461] on input "text" at bounding box center [495, 466] width 532 height 18
type input "626515697"
click at [723, 455] on button "Check Name" at bounding box center [710, 460] width 94 height 22
type input "FINDLAY'S FLOORWORLD FRANKSTON PTY LTD"
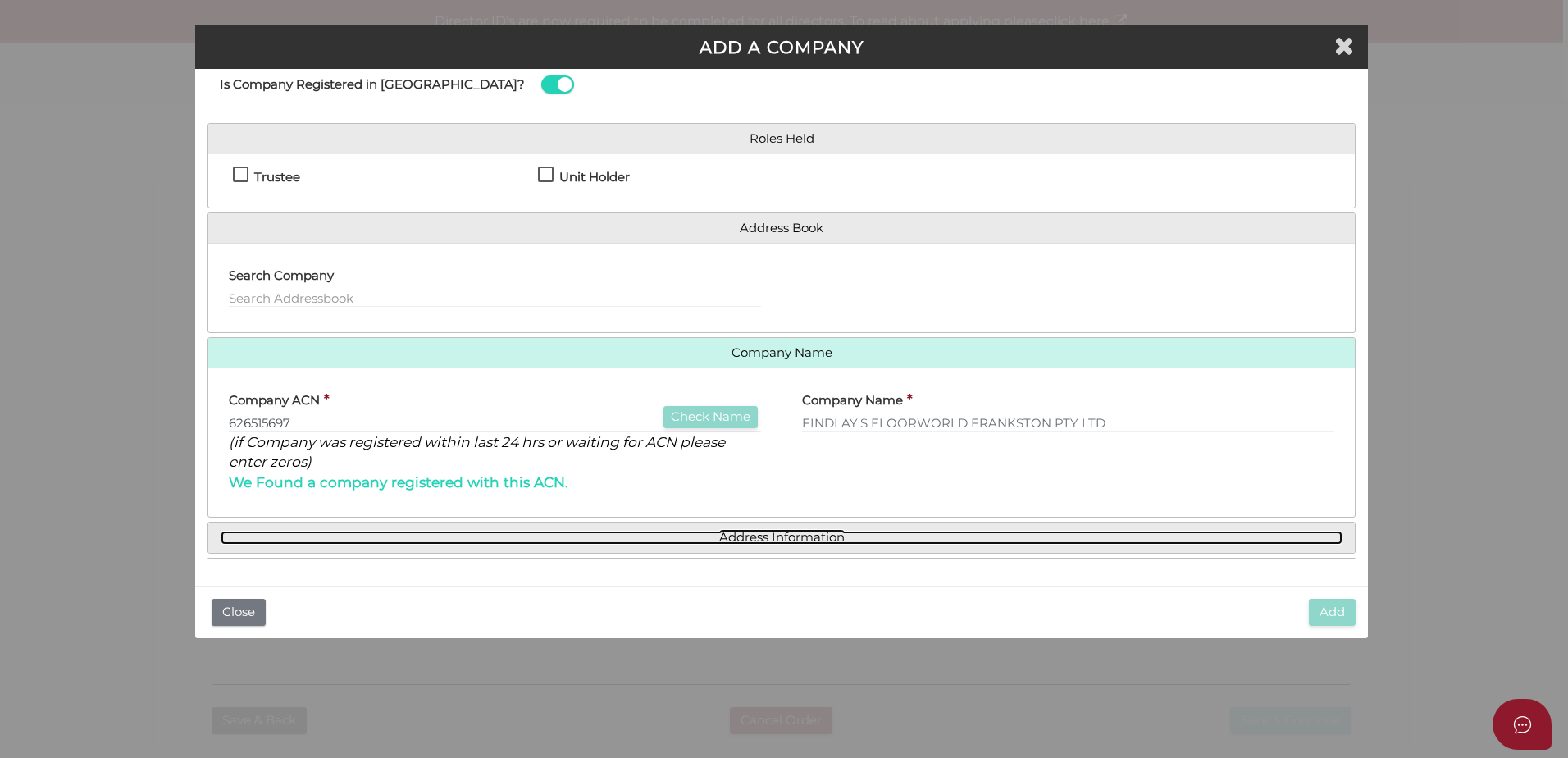
click at [686, 542] on link "Address Information" at bounding box center [781, 538] width 1122 height 14
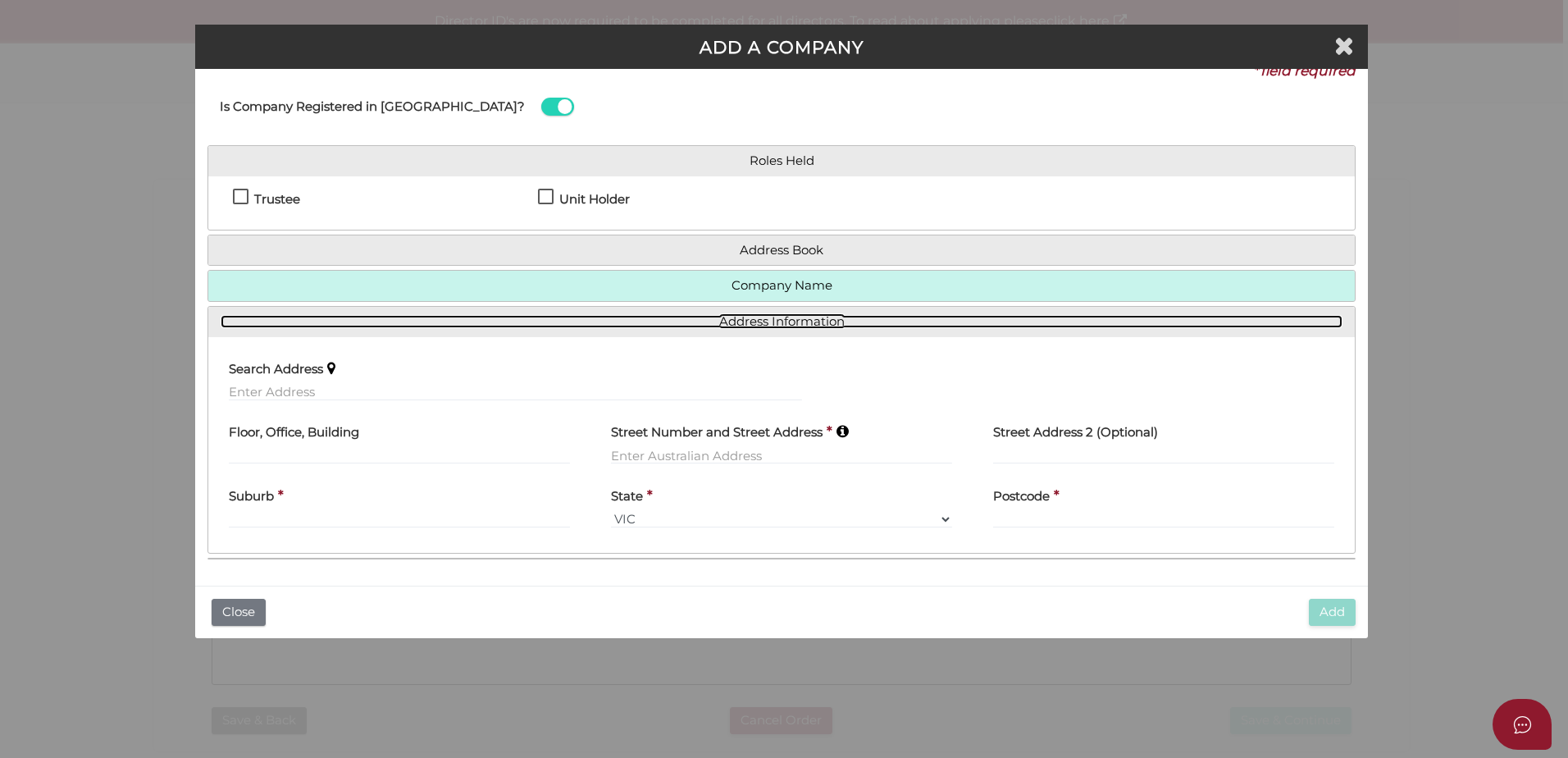
scroll to position [21, 0]
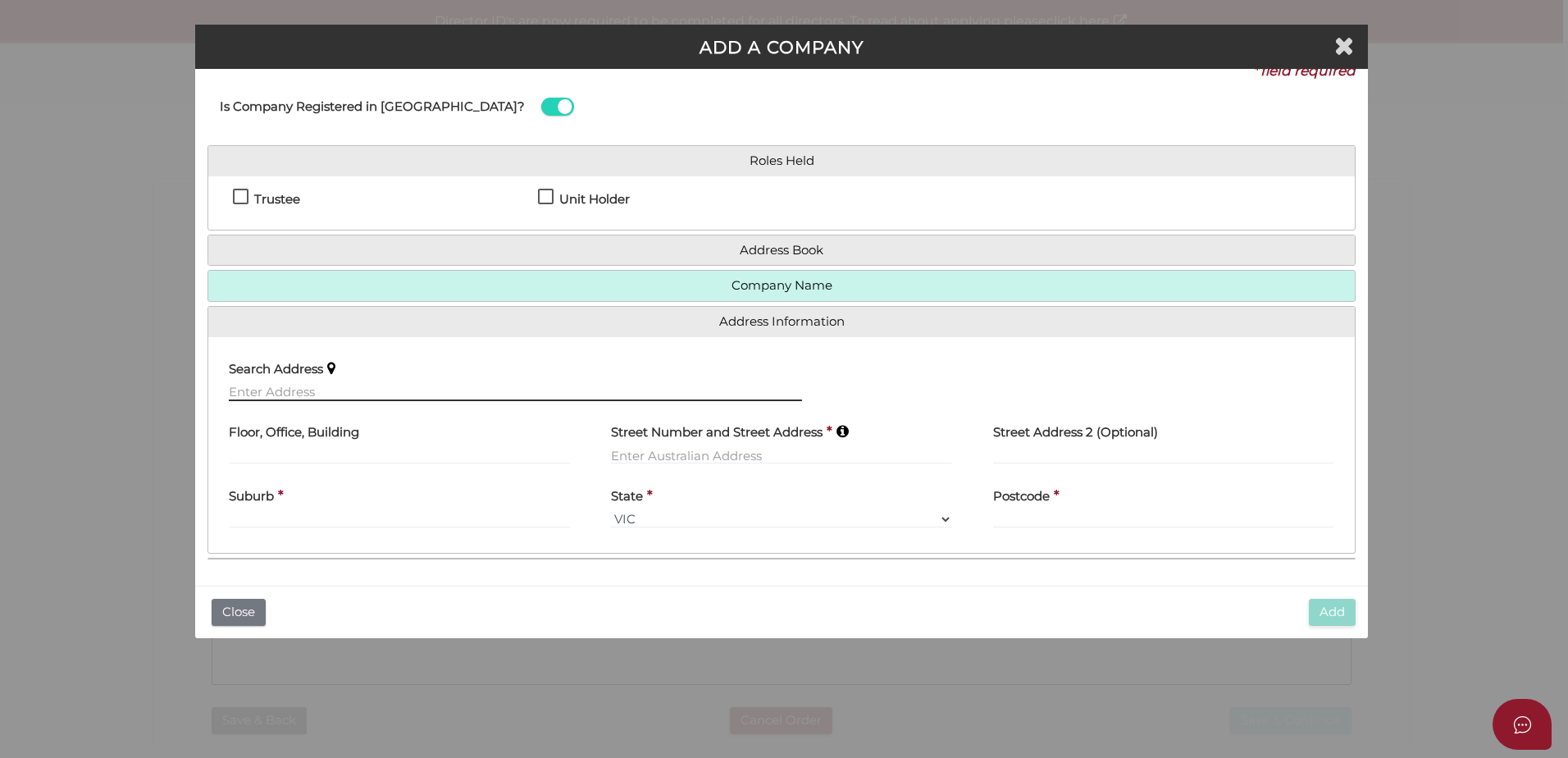
click at [275, 397] on input "text" at bounding box center [515, 391] width 573 height 18
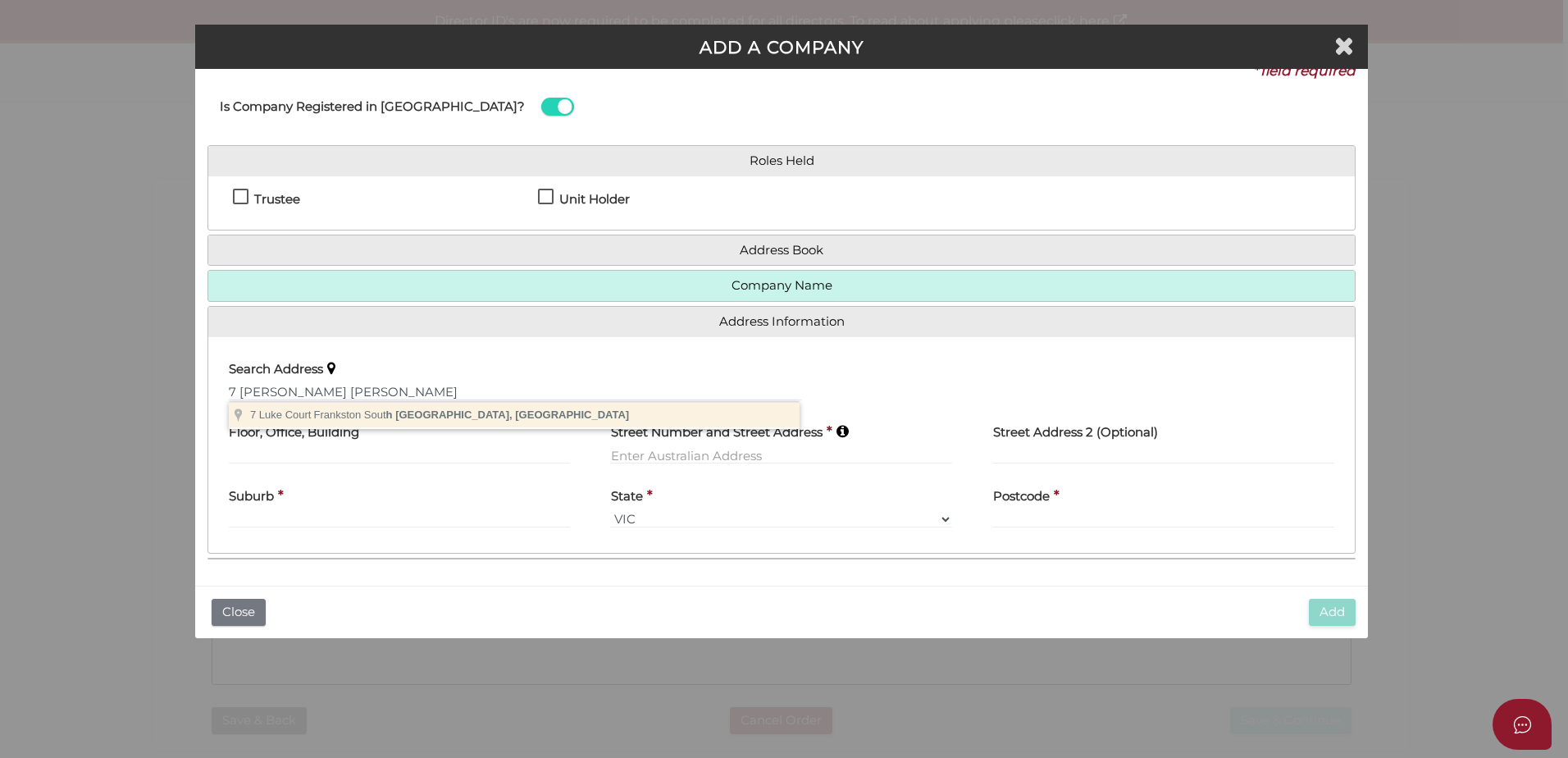
type input "7 Luke Court, Frankston South VIC, Australia"
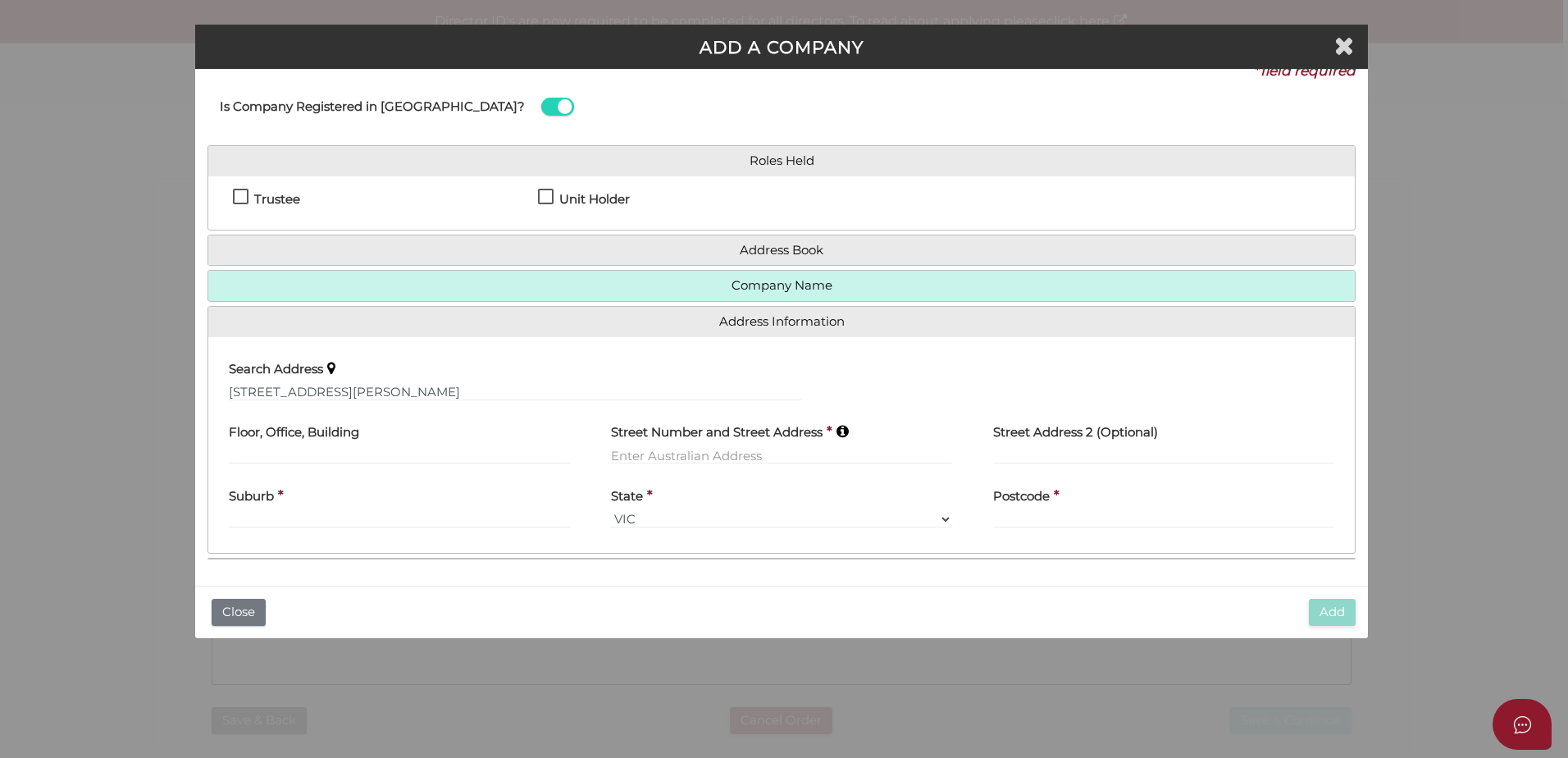
type input "7 Luke Court"
type input "Frankston South"
select select "VIC"
type input "3199"
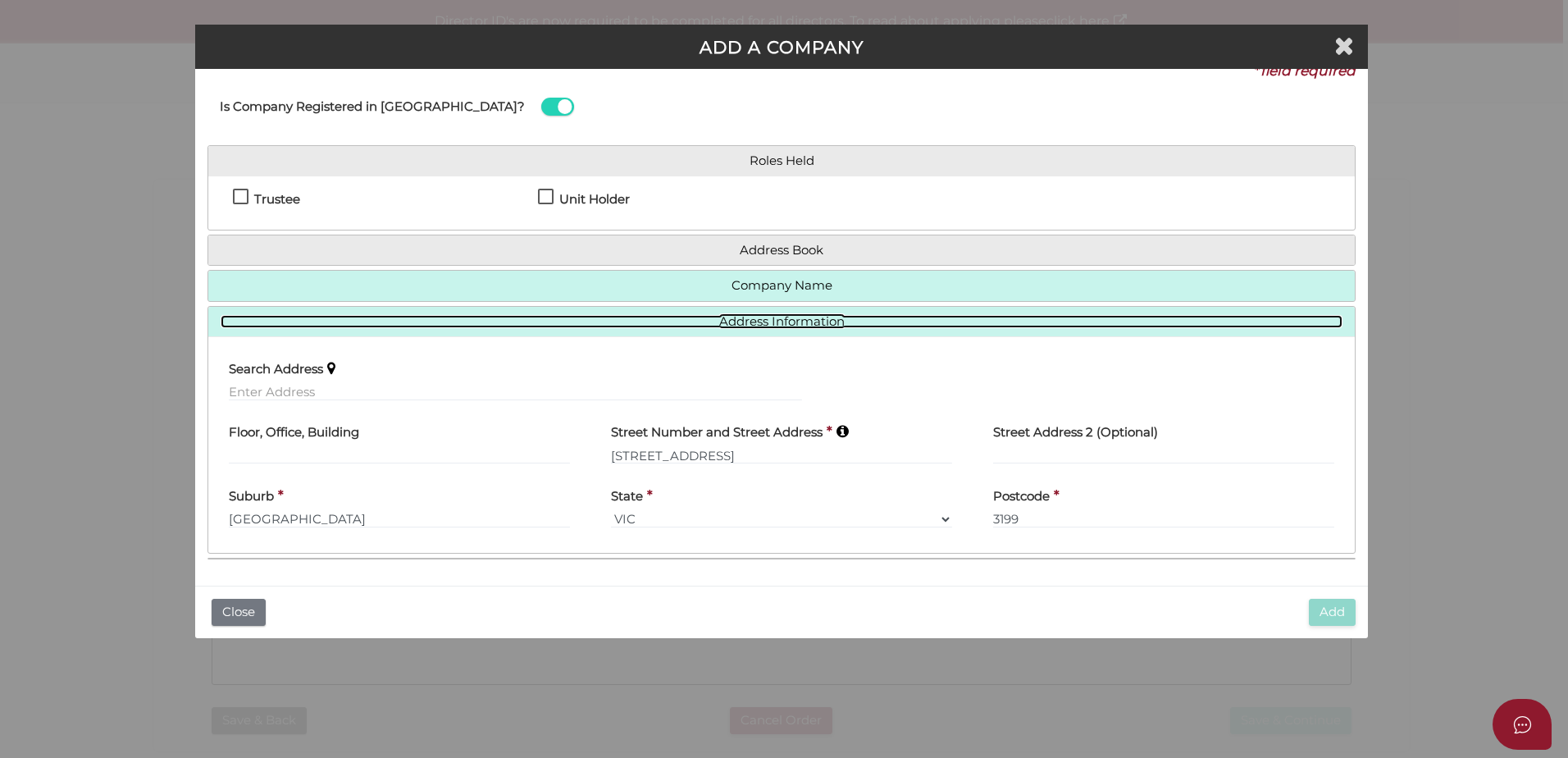
click at [655, 328] on link "Address Information" at bounding box center [781, 322] width 1122 height 14
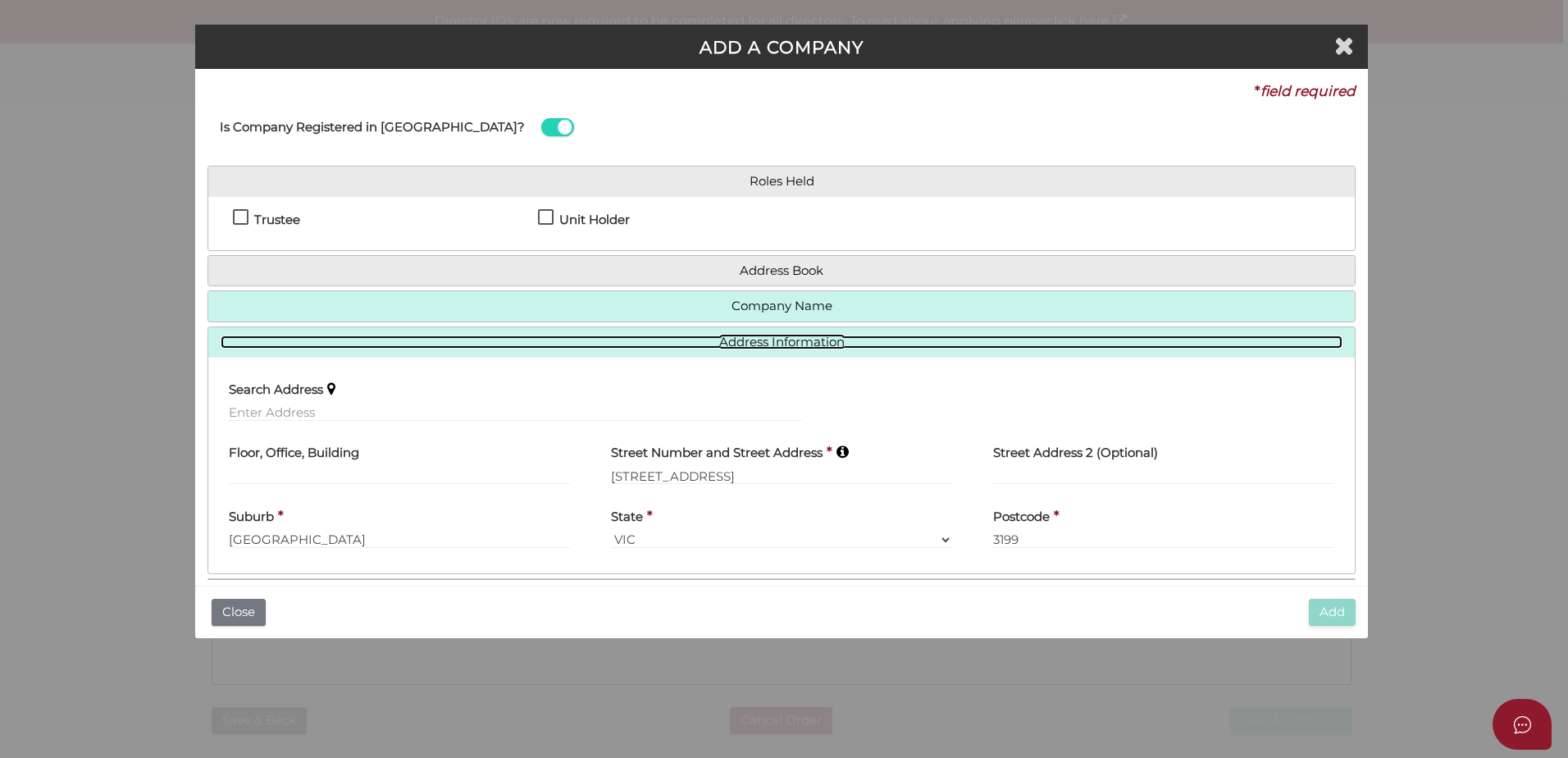
click at [654, 337] on link "Address Information" at bounding box center [781, 343] width 1122 height 14
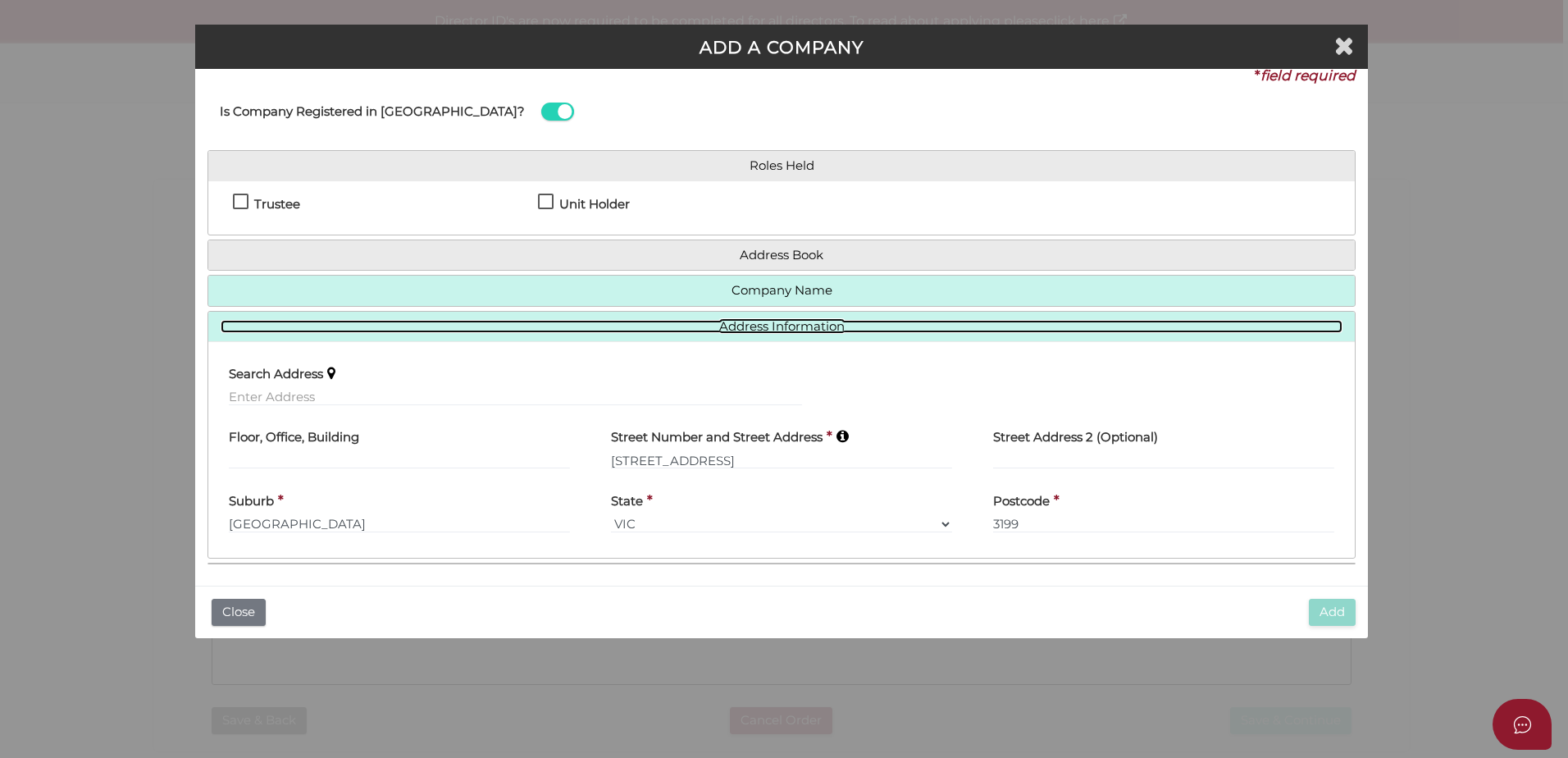
scroll to position [21, 0]
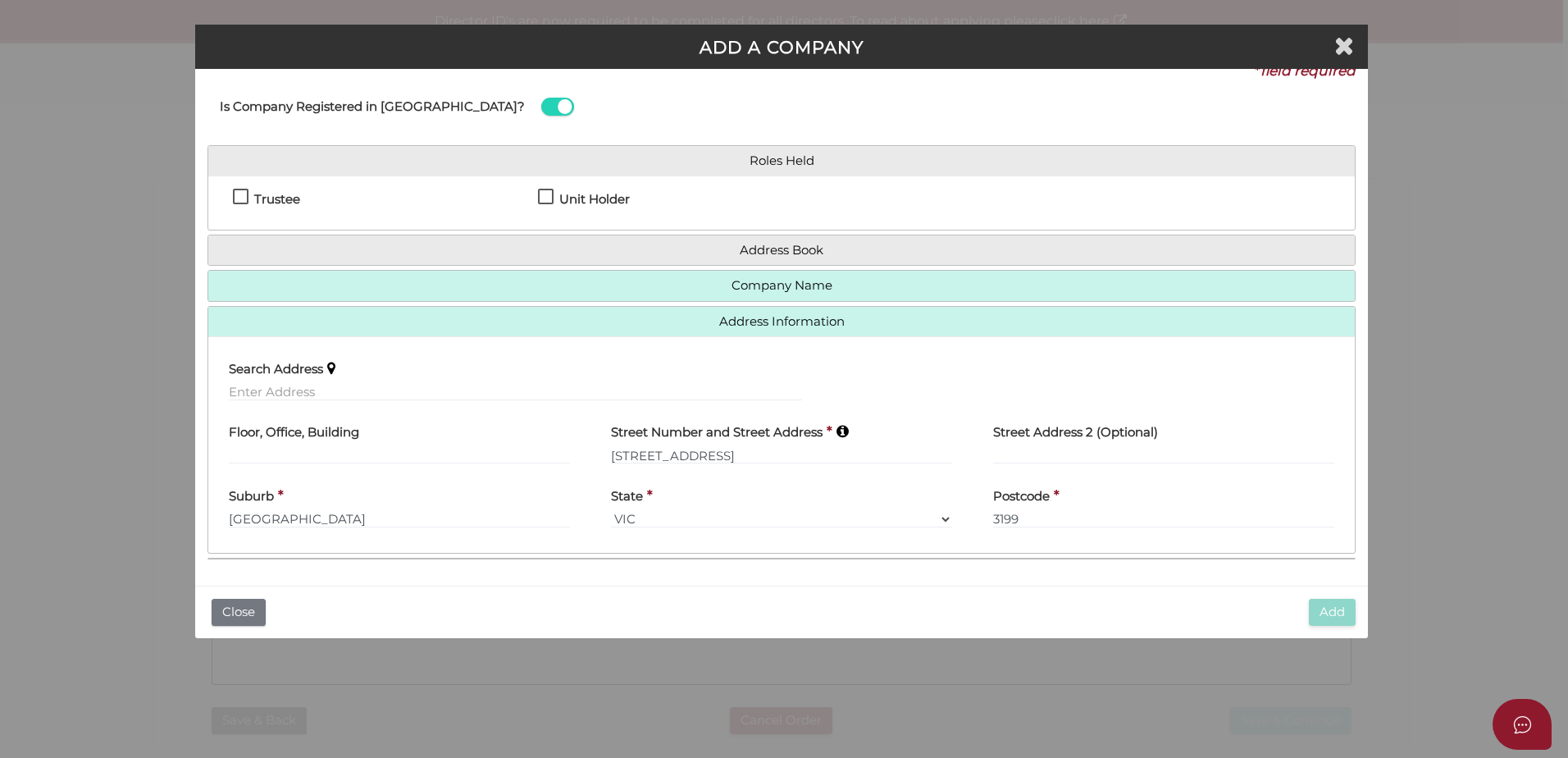
click at [551, 197] on label "Unit Holder" at bounding box center [584, 203] width 91 height 21
checkbox input "true"
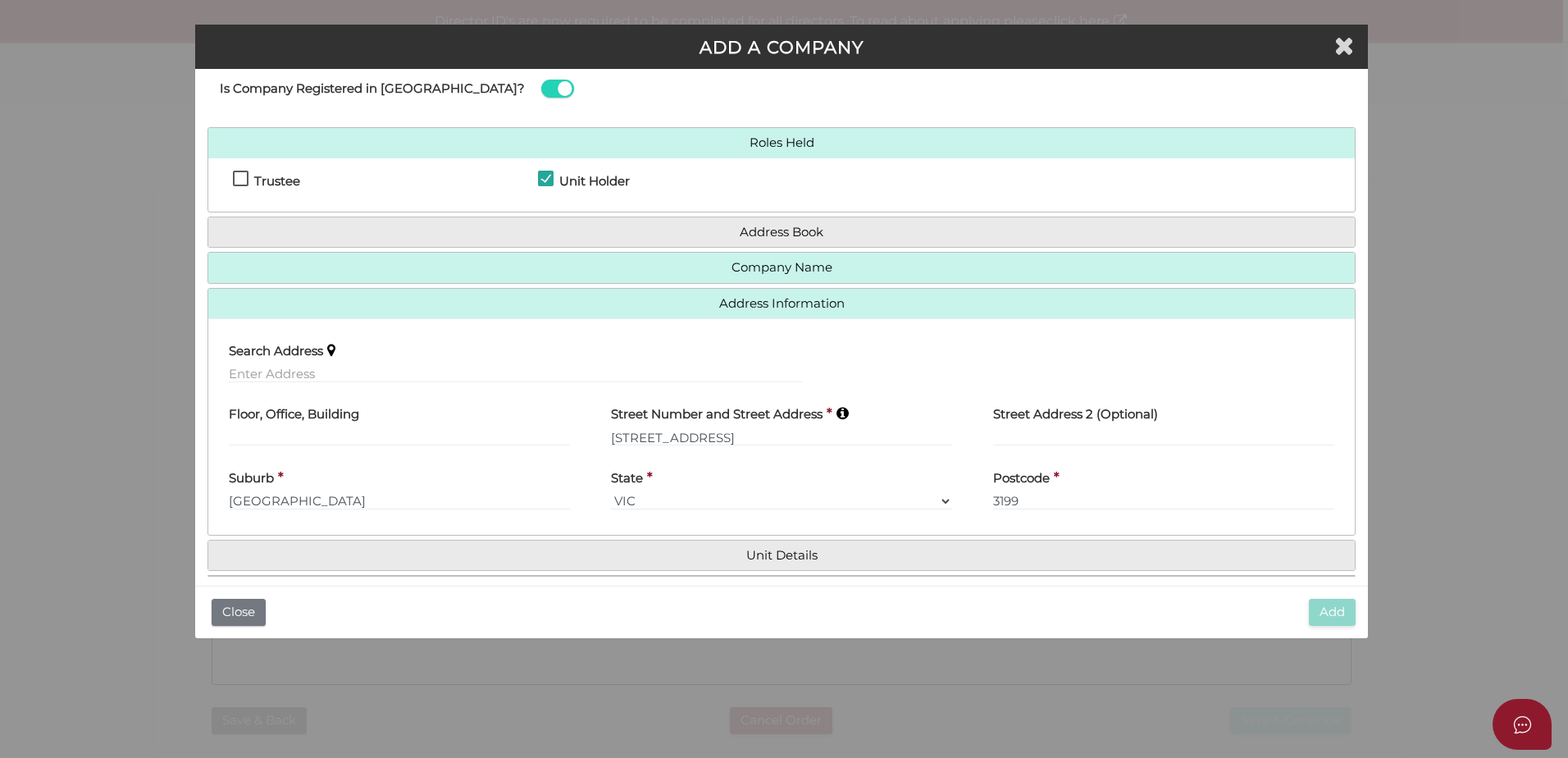
scroll to position [56, 0]
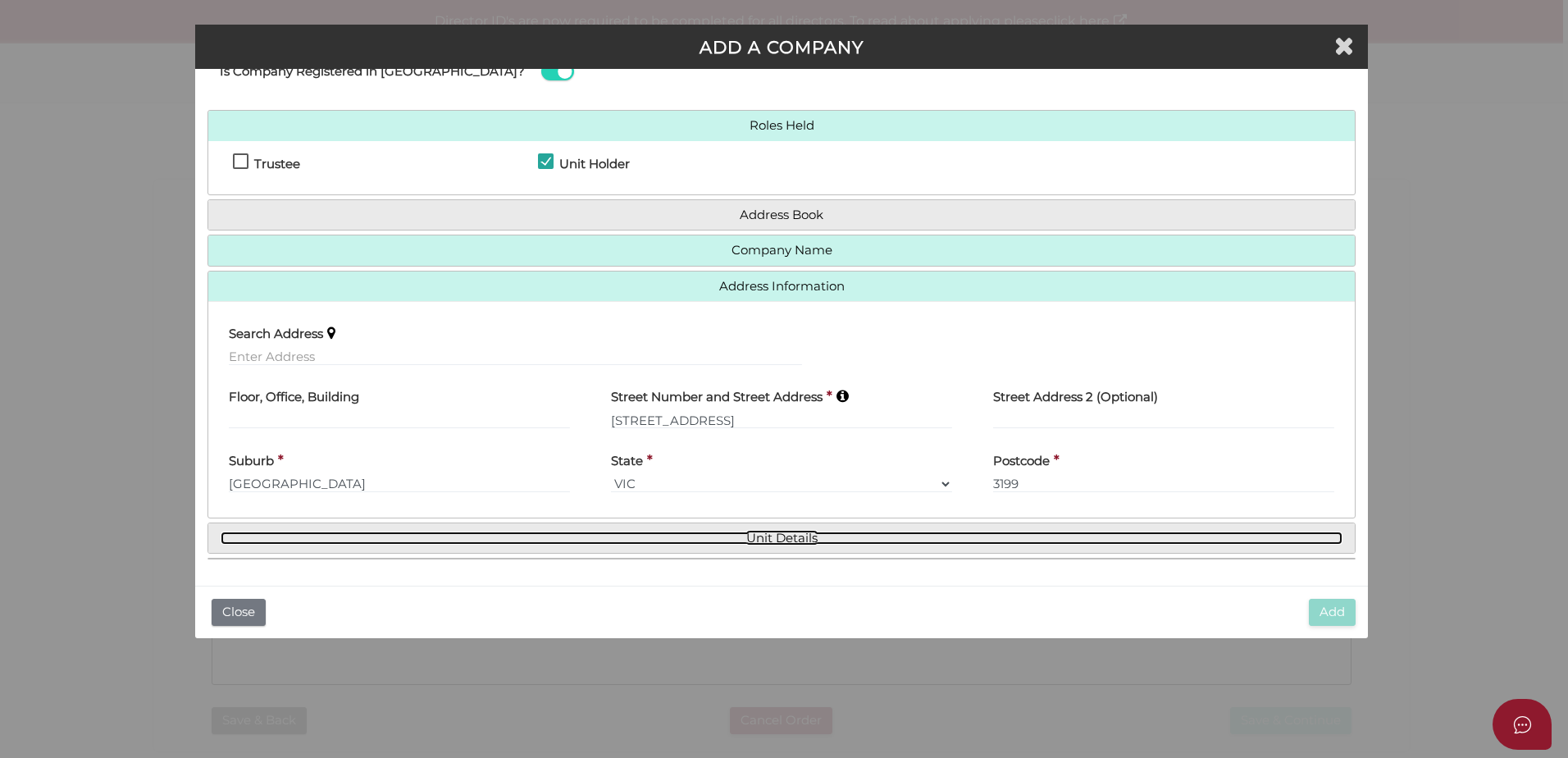
click at [789, 538] on link "Unit Details" at bounding box center [781, 538] width 1122 height 14
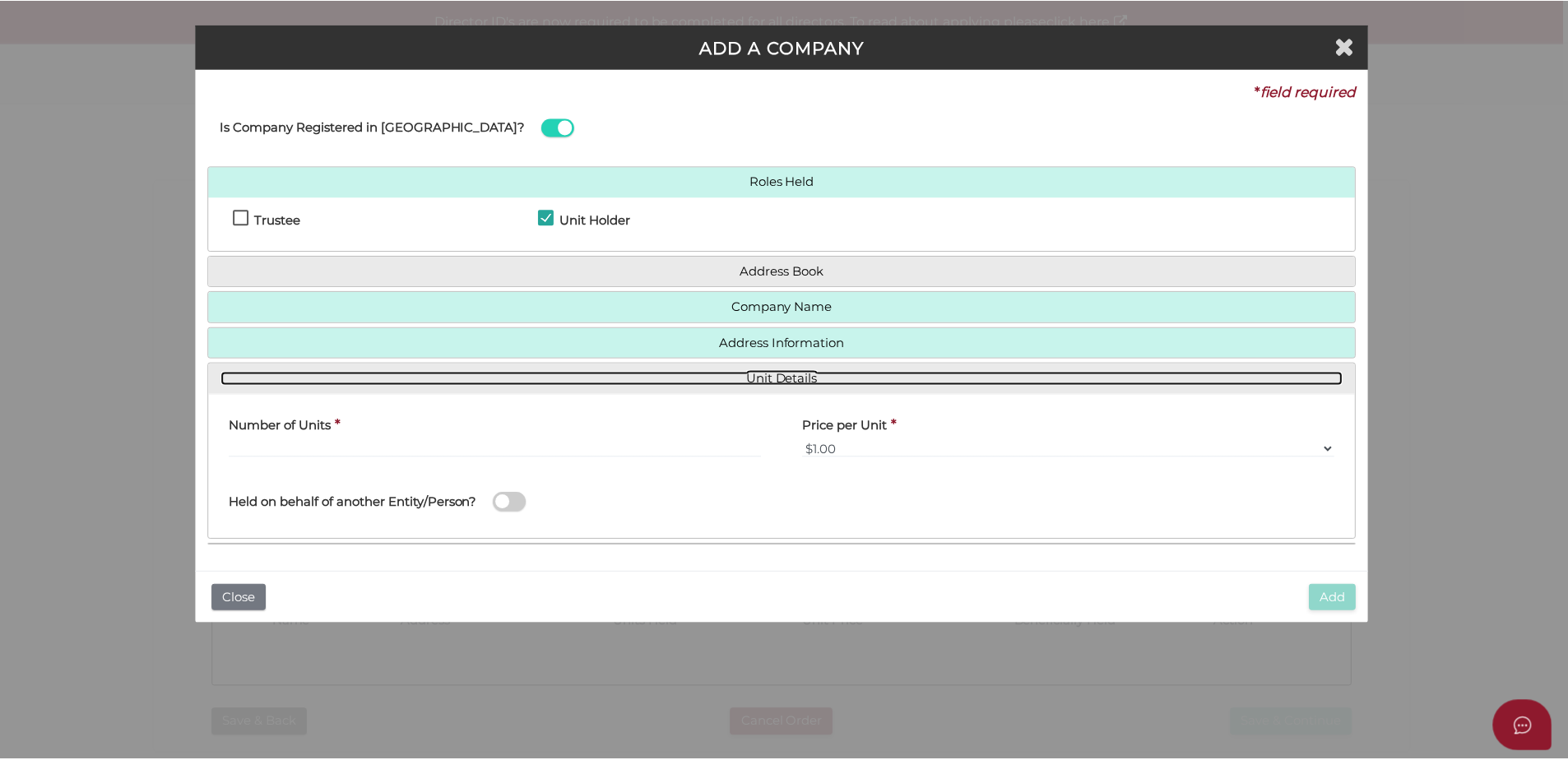
scroll to position [0, 0]
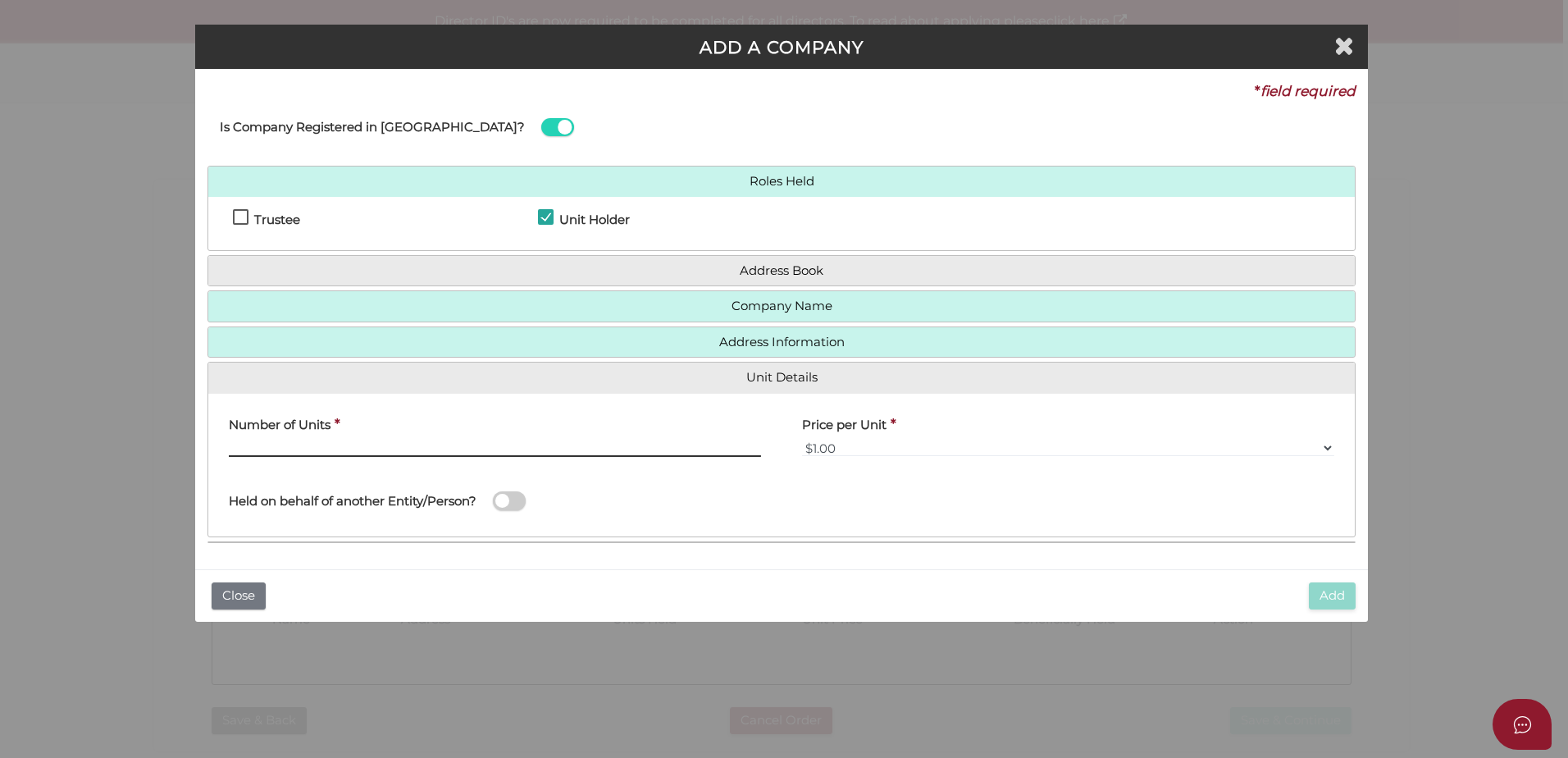
click at [285, 441] on input "text" at bounding box center [495, 447] width 532 height 18
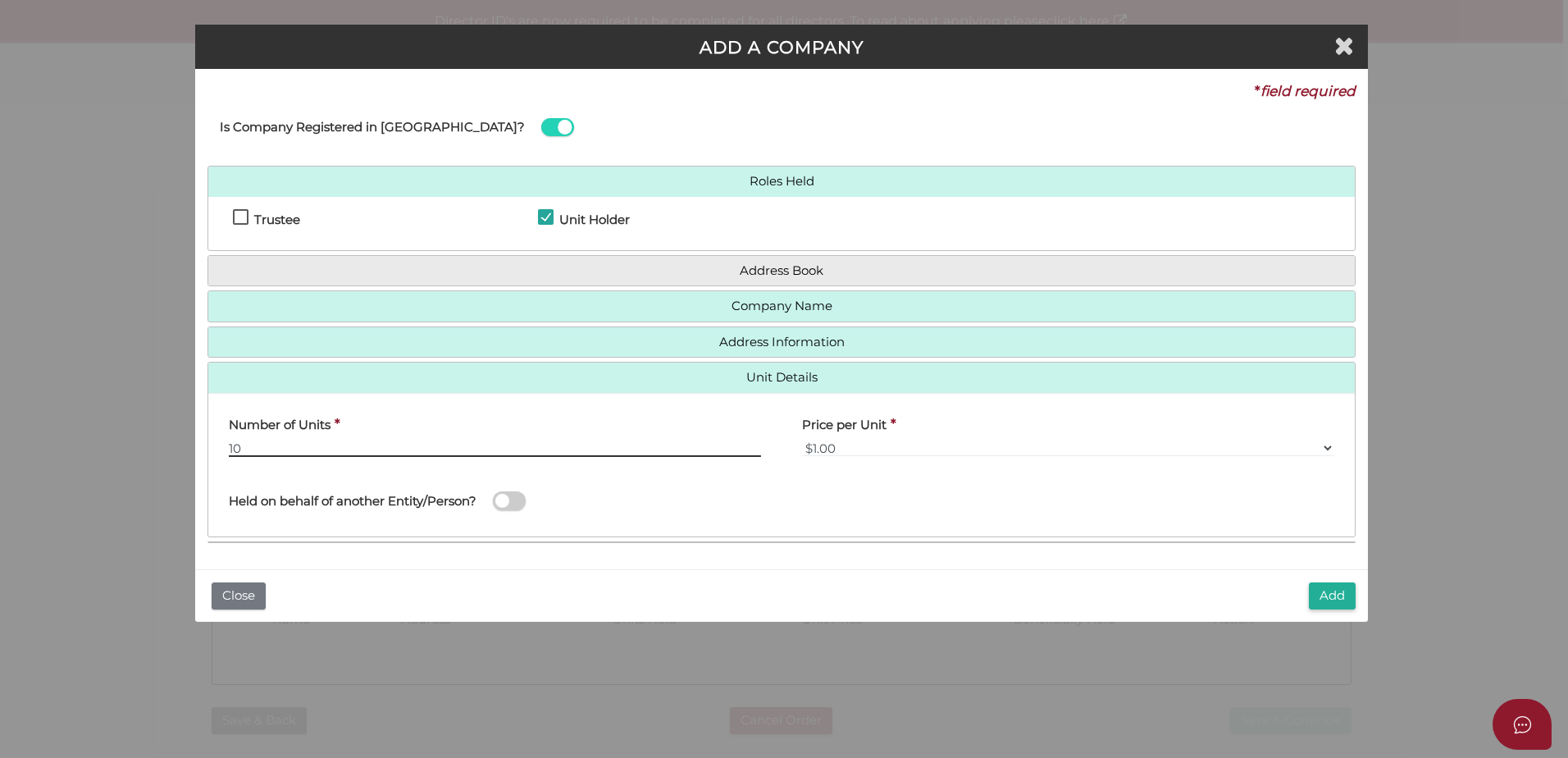
type input "10"
click at [513, 503] on span at bounding box center [509, 501] width 32 height 19
click at [0, 0] on input "checkbox" at bounding box center [0, 0] width 0 height 0
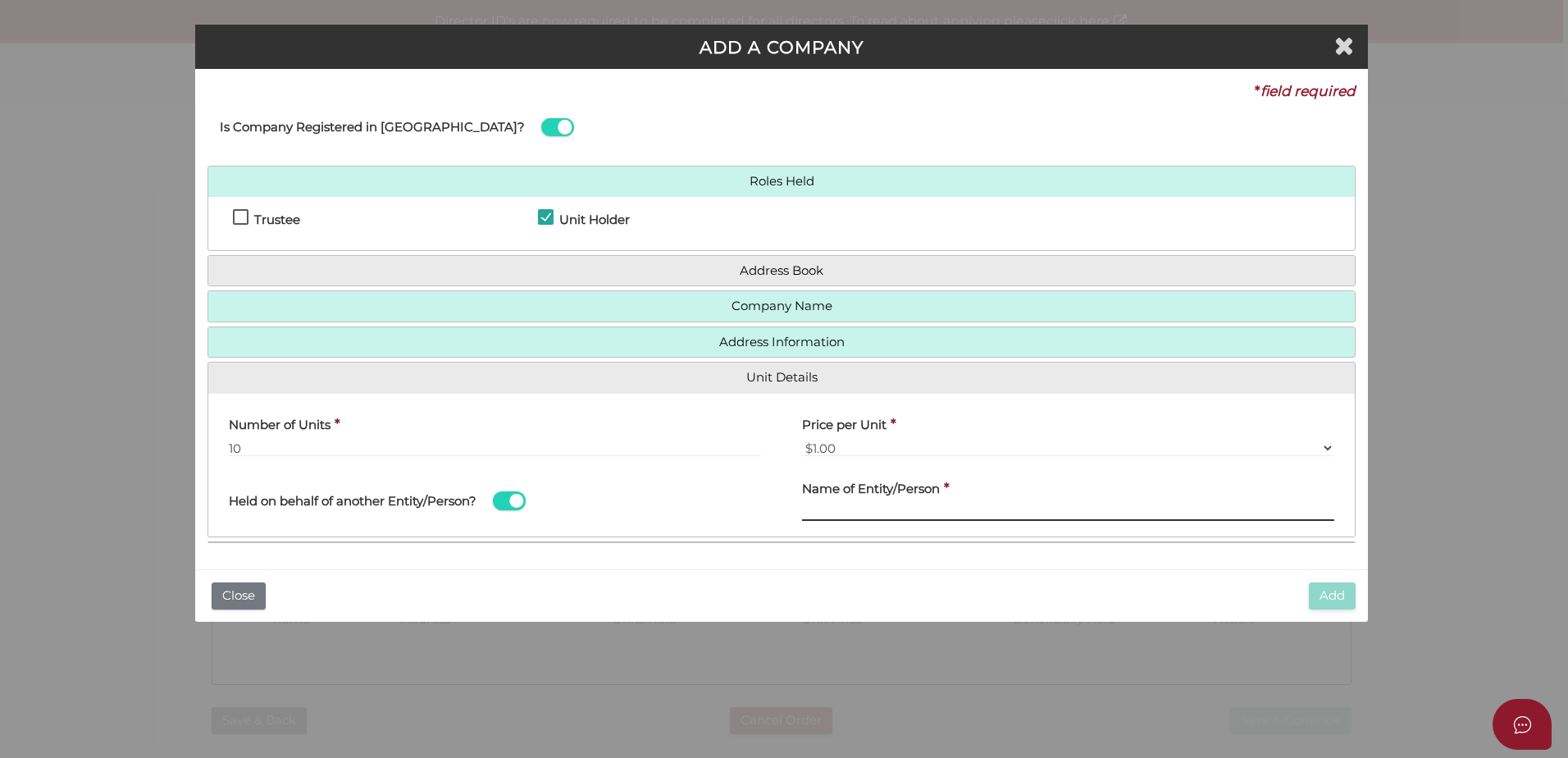
click at [860, 502] on input "text" at bounding box center [1068, 511] width 532 height 18
click at [966, 511] on input "text" at bounding box center [1068, 511] width 532 height 18
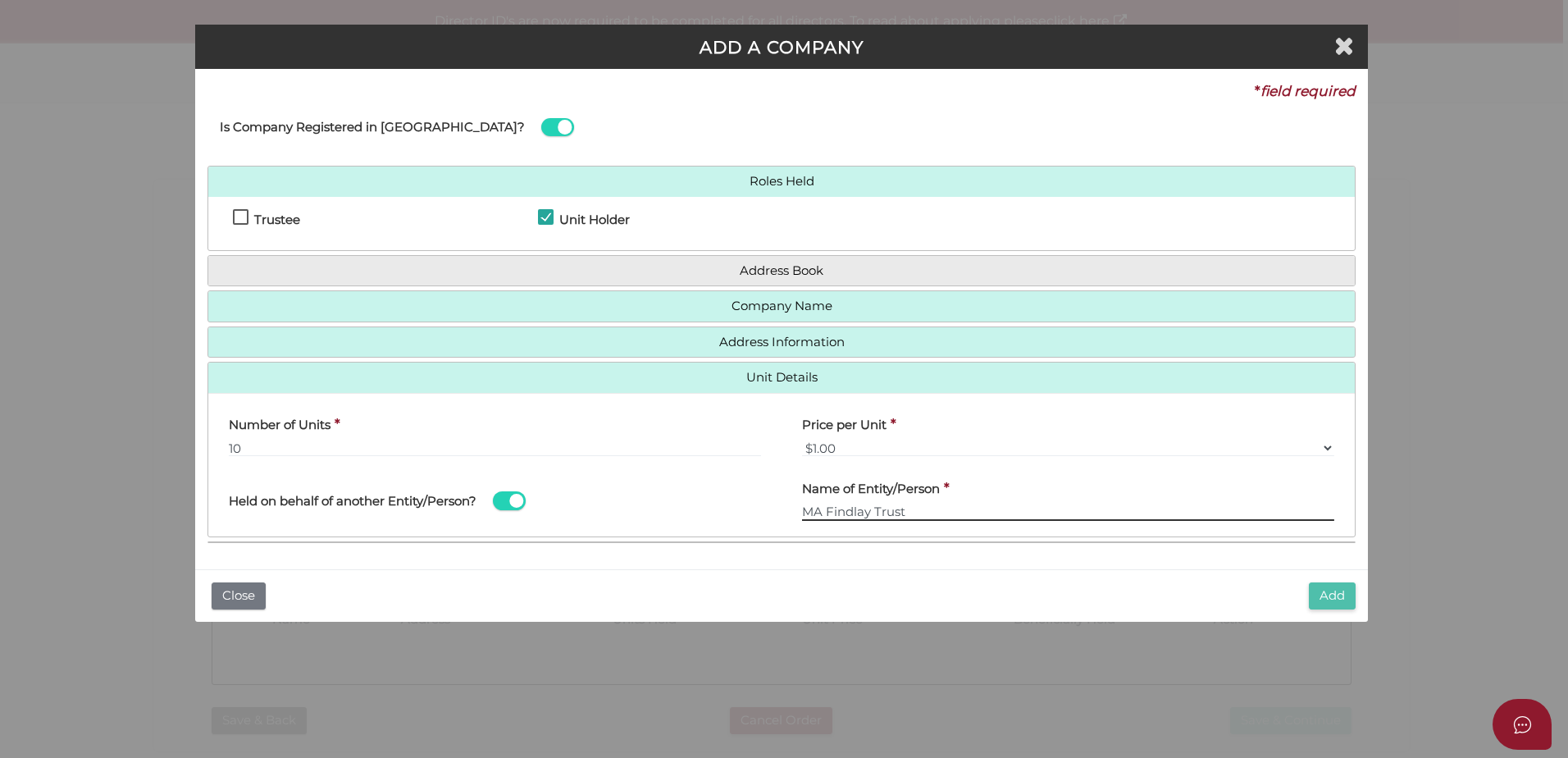
type input "MA Findlay Trust"
click at [1328, 590] on button "Add" at bounding box center [1332, 596] width 47 height 27
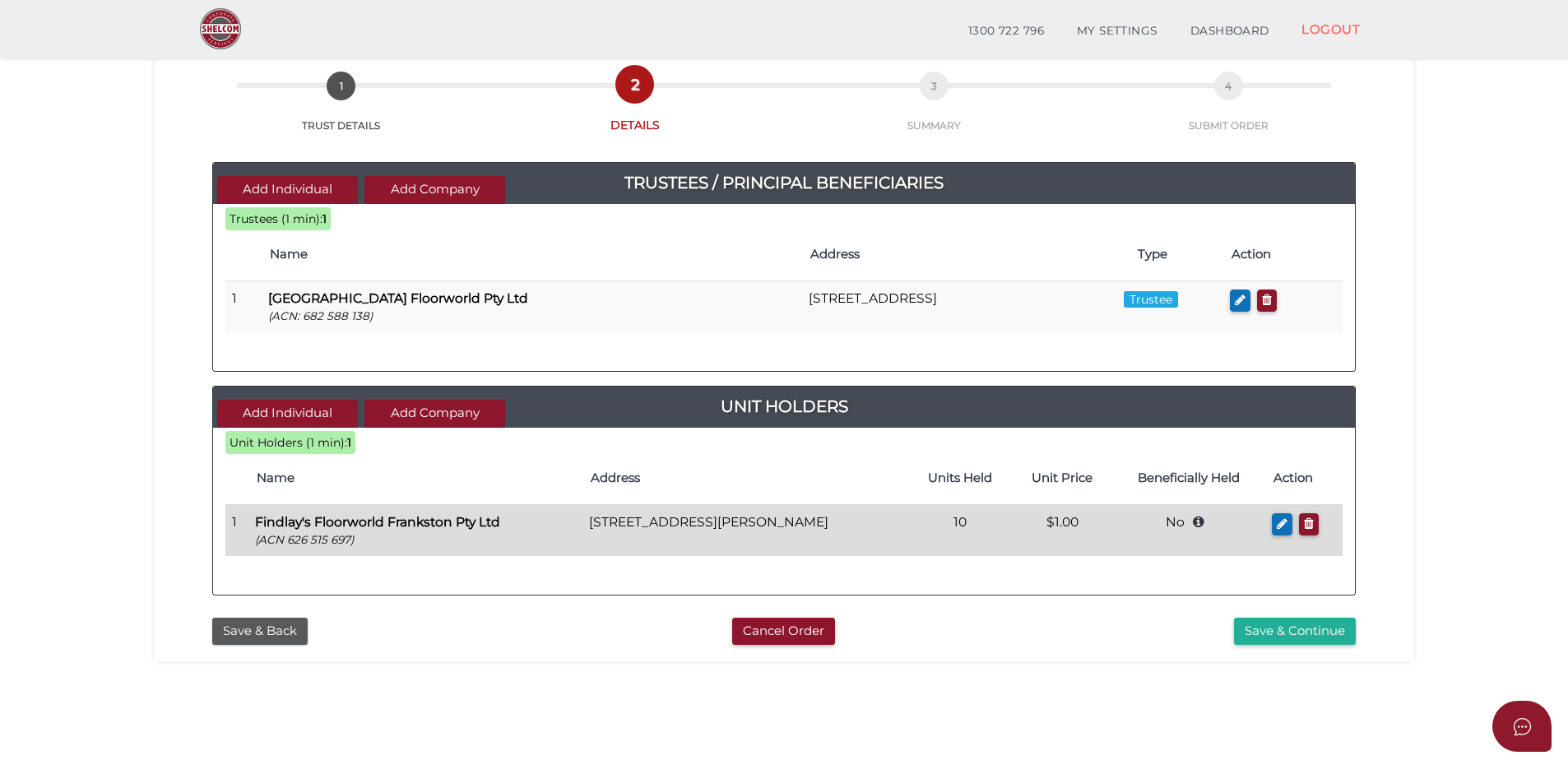
scroll to position [165, 0]
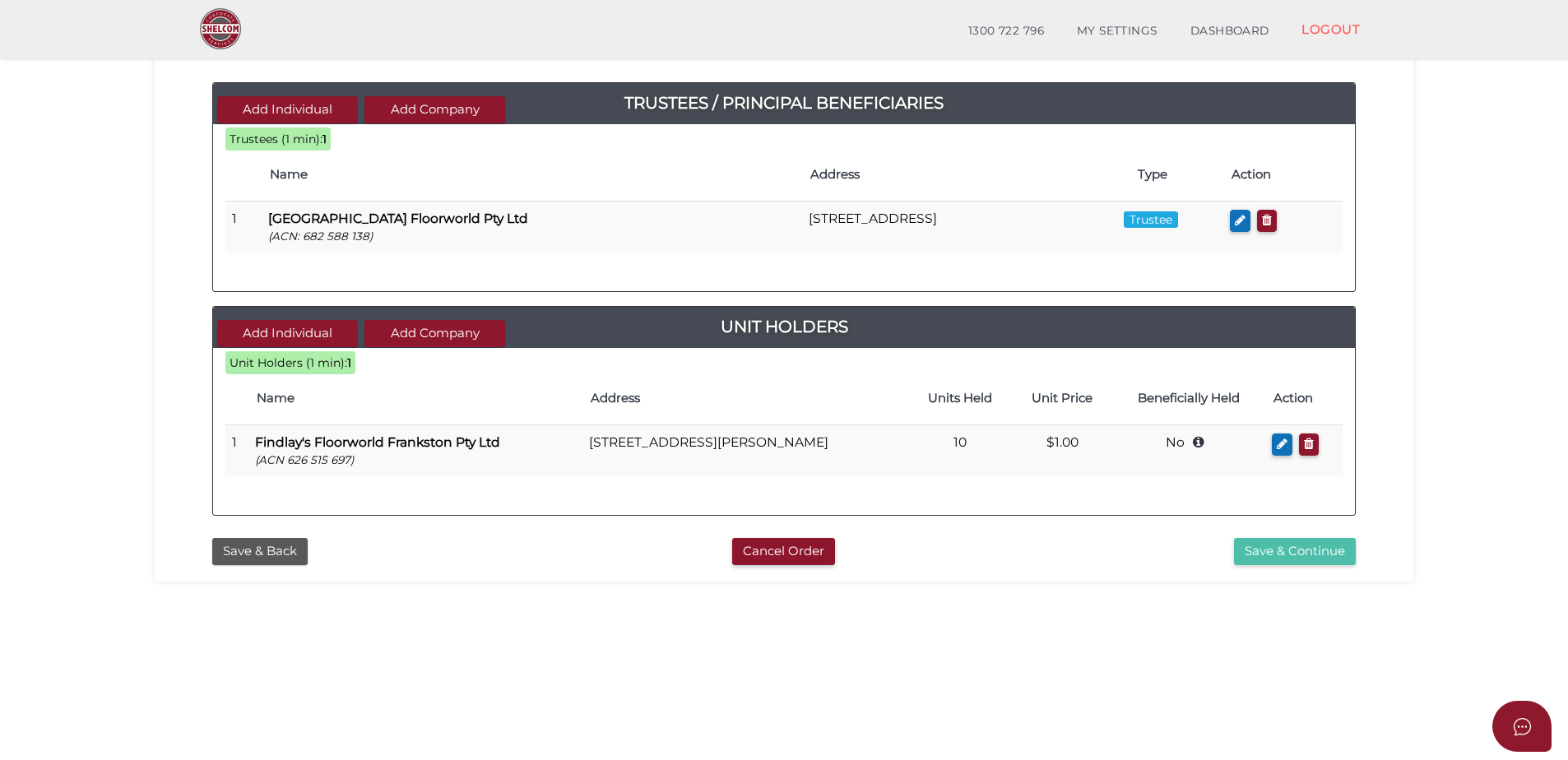
click at [1245, 553] on button "Save & Continue" at bounding box center [1295, 552] width 122 height 27
